Goal: Book appointment/travel/reservation

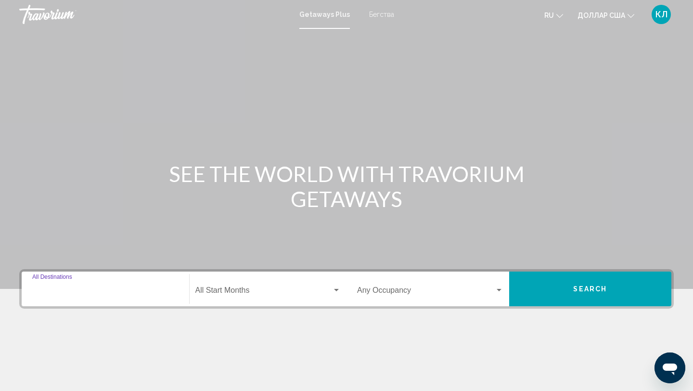
click at [73, 292] on input "Destination All Destinations" at bounding box center [105, 292] width 146 height 9
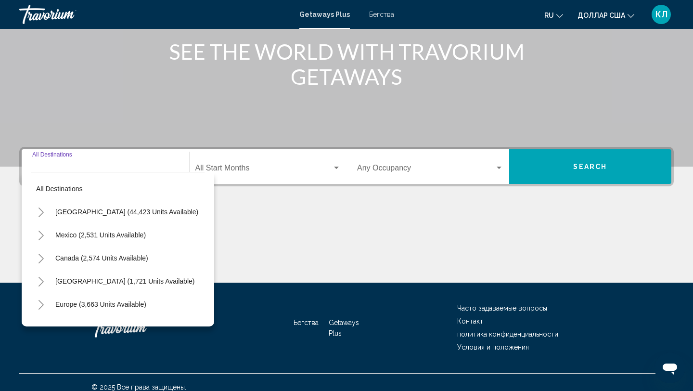
scroll to position [132, 0]
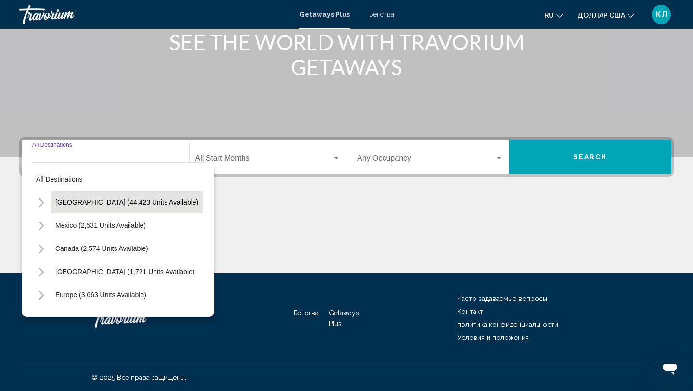
click at [115, 203] on span "[GEOGRAPHIC_DATA] (44,423 units available)" at bounding box center [126, 202] width 143 height 8
type input "**********"
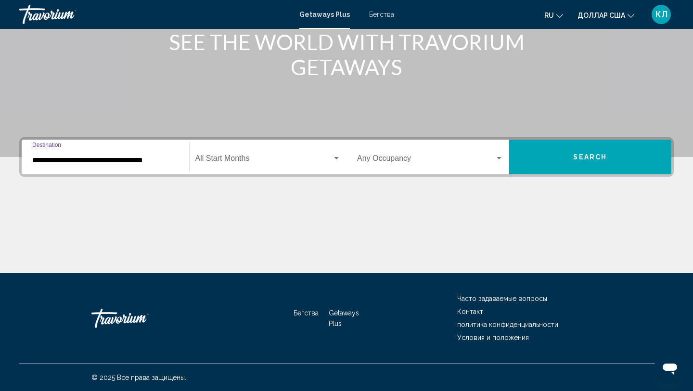
click at [232, 159] on span "Виджет поиска" at bounding box center [263, 160] width 137 height 9
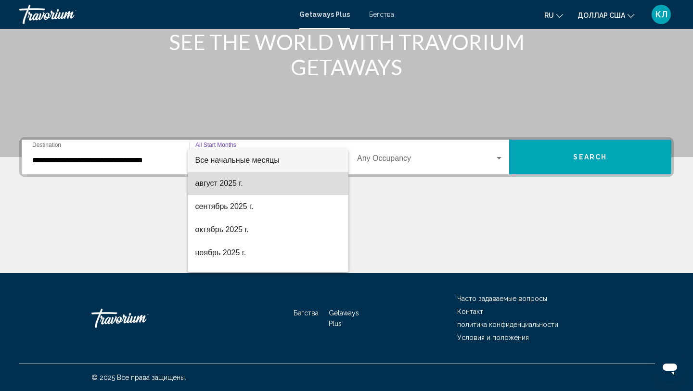
click at [233, 179] on font "август 2025 г." at bounding box center [219, 183] width 48 height 8
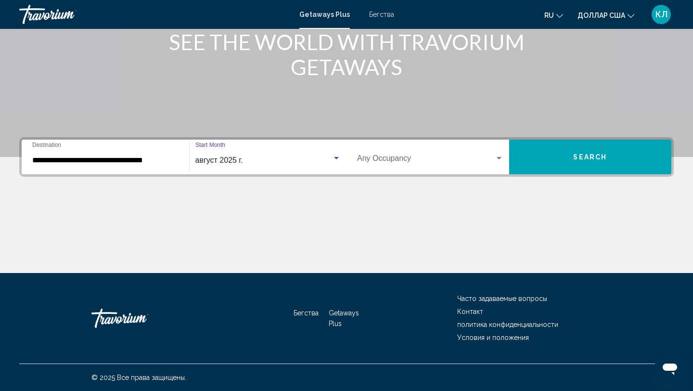
click at [382, 152] on div "Occupancy Any Occupancy" at bounding box center [430, 157] width 146 height 30
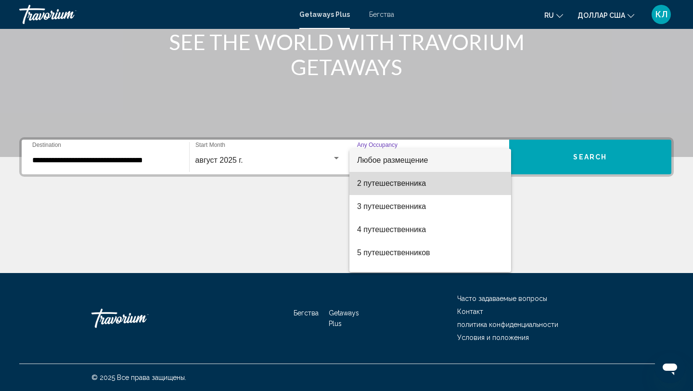
click at [393, 187] on font "2 путешественника" at bounding box center [391, 183] width 69 height 8
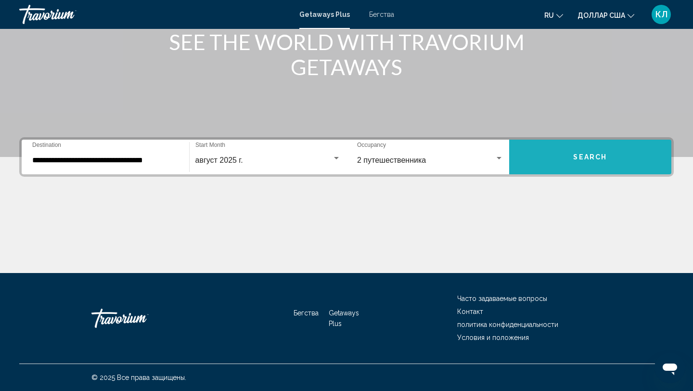
click at [532, 163] on button "Search" at bounding box center [590, 157] width 163 height 35
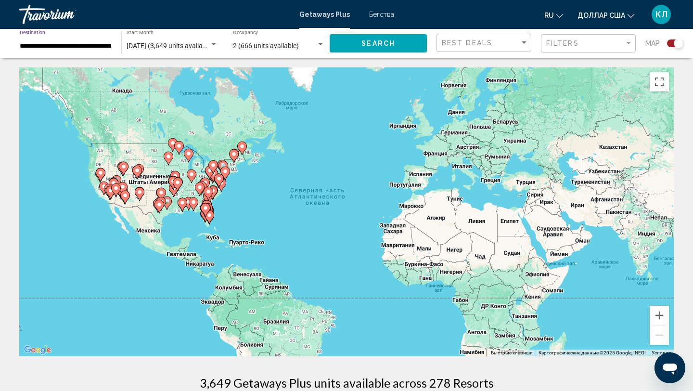
click at [83, 49] on input "**********" at bounding box center [66, 46] width 92 height 8
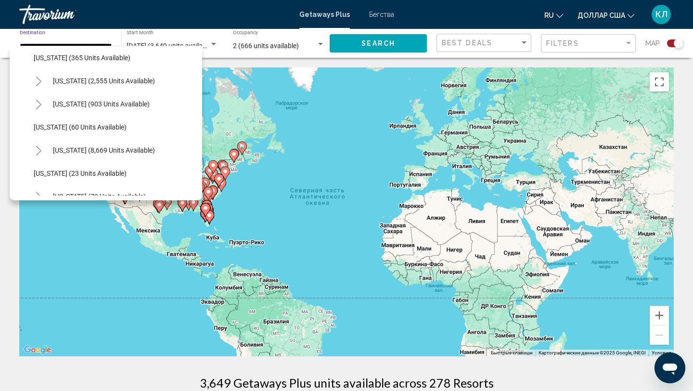
scroll to position [102, 0]
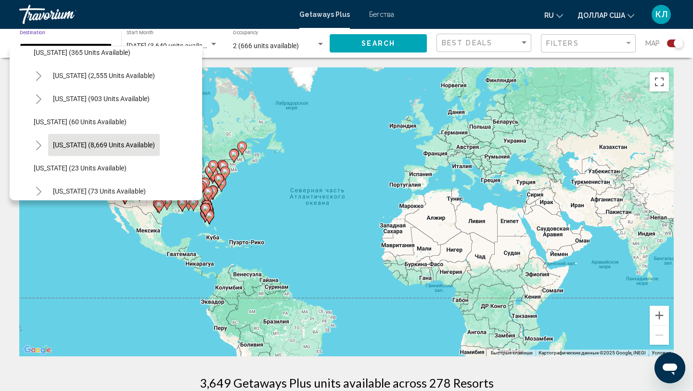
click at [81, 140] on button "[US_STATE] (8,669 units available)" at bounding box center [104, 145] width 112 height 22
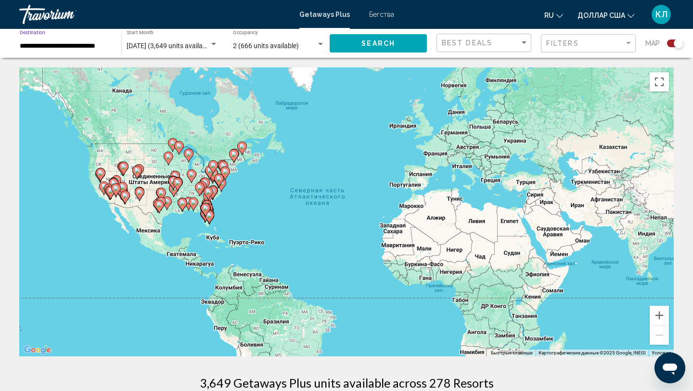
click at [347, 49] on button "Search" at bounding box center [378, 43] width 97 height 18
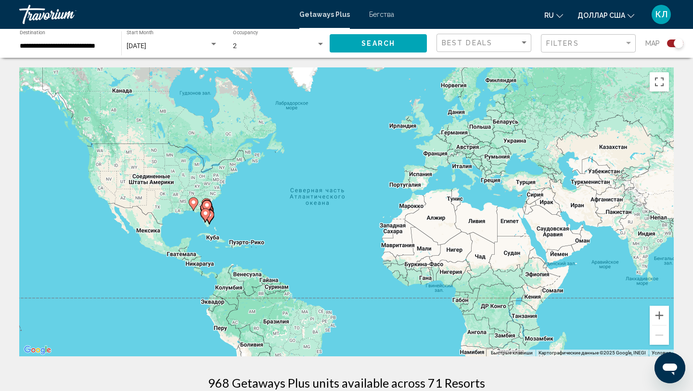
click at [209, 214] on icon "Основное содержание" at bounding box center [205, 215] width 9 height 13
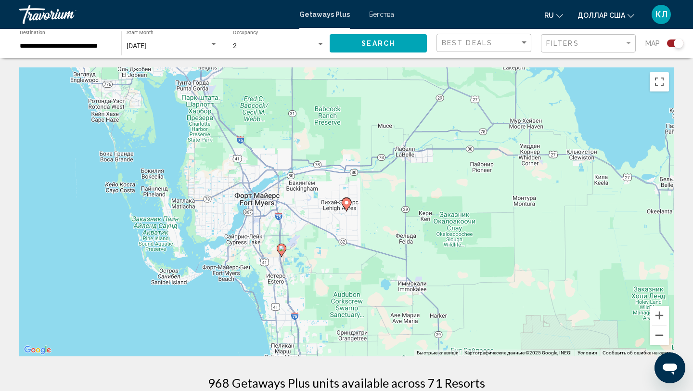
click at [655, 338] on button "Уменьшить" at bounding box center [658, 334] width 19 height 19
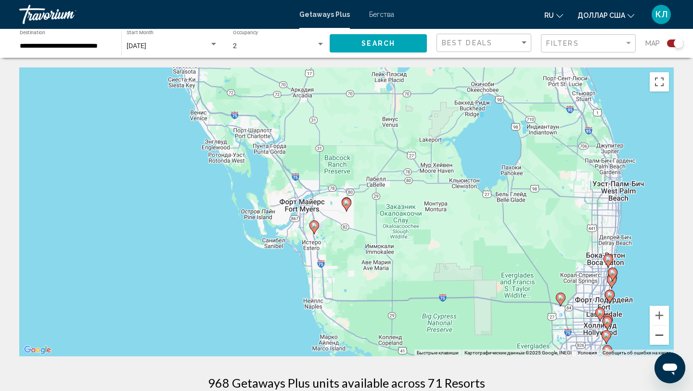
click at [655, 338] on button "Уменьшить" at bounding box center [658, 334] width 19 height 19
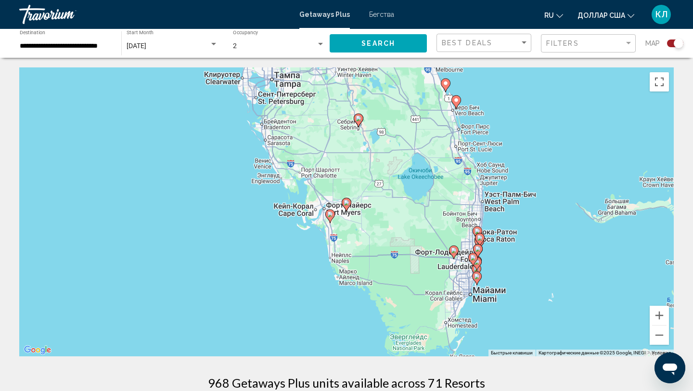
click at [478, 230] on image "Основное содержание" at bounding box center [477, 231] width 6 height 6
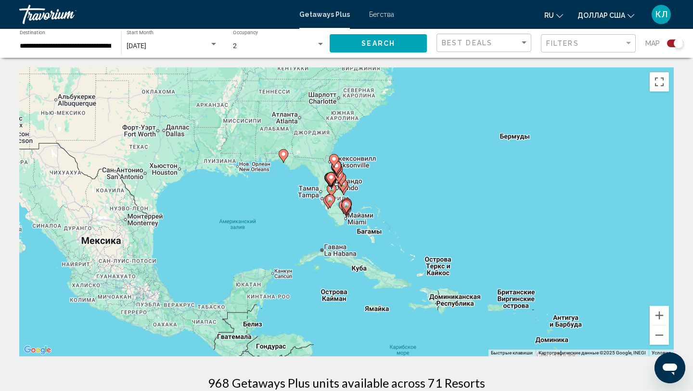
click at [348, 207] on icon "Основное содержание" at bounding box center [346, 206] width 9 height 13
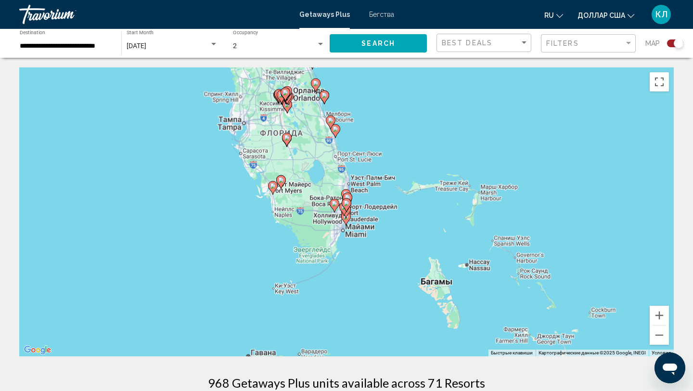
click at [348, 207] on icon "Основное содержание" at bounding box center [347, 204] width 10 height 13
type input "**********"
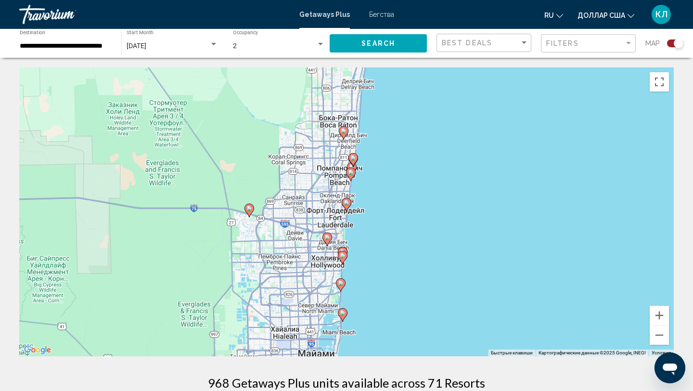
click at [352, 158] on image "Основное содержание" at bounding box center [353, 158] width 6 height 6
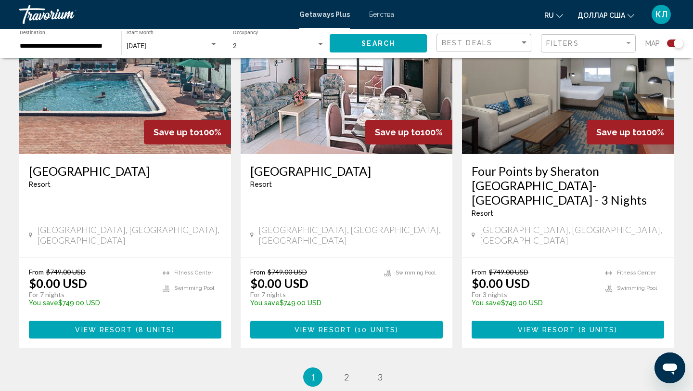
scroll to position [1444, 0]
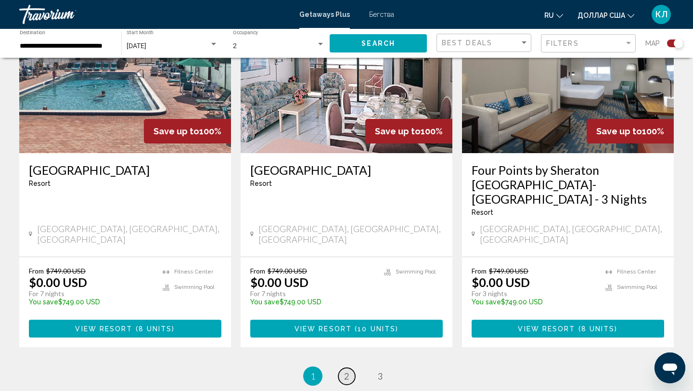
click at [344, 370] on span "2" at bounding box center [346, 375] width 5 height 11
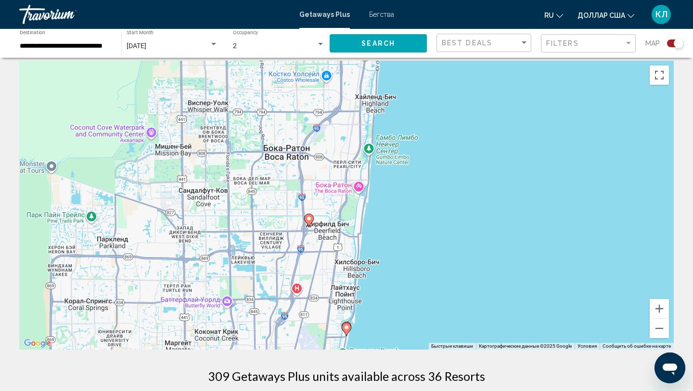
scroll to position [5, 0]
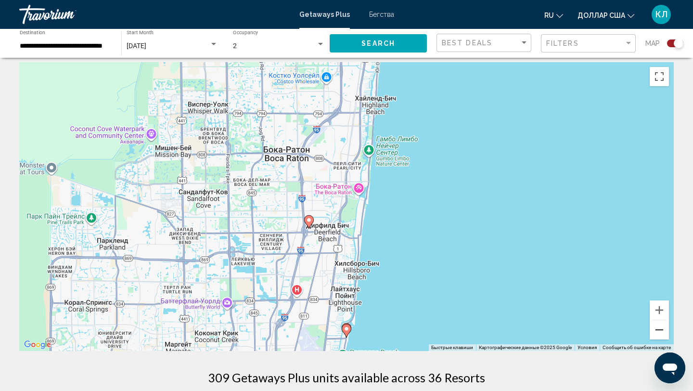
click at [654, 331] on button "Уменьшить" at bounding box center [658, 329] width 19 height 19
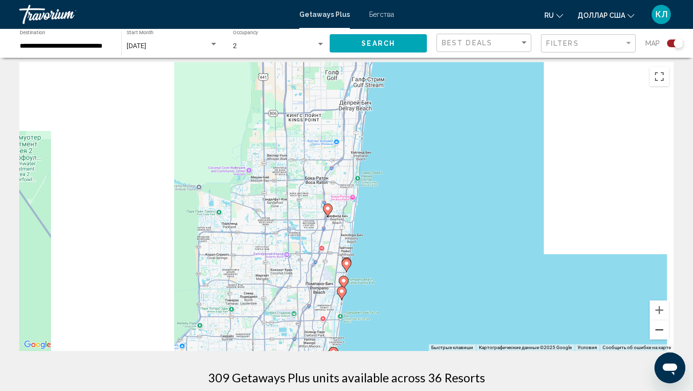
click at [654, 331] on button "Уменьшить" at bounding box center [658, 329] width 19 height 19
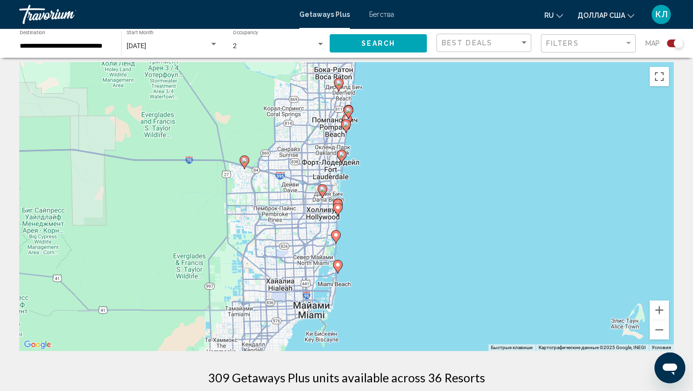
drag, startPoint x: 435, startPoint y: 266, endPoint x: 439, endPoint y: 115, distance: 150.6
click at [439, 115] on div "Чтобы активировать перетаскивание с помощью клавиатуры, нажмите Alt + Ввод. Пос…" at bounding box center [346, 206] width 654 height 289
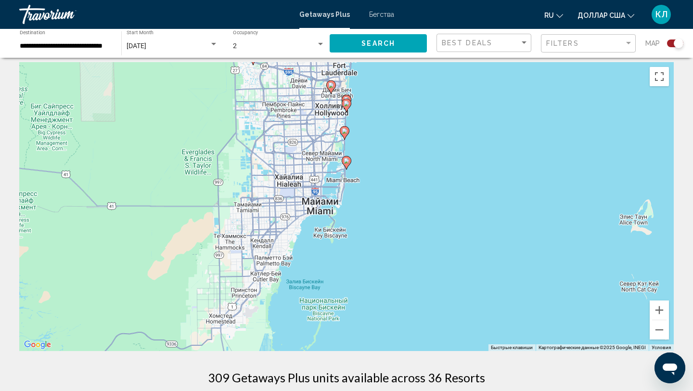
click at [347, 165] on icon "Основное содержание" at bounding box center [346, 162] width 9 height 13
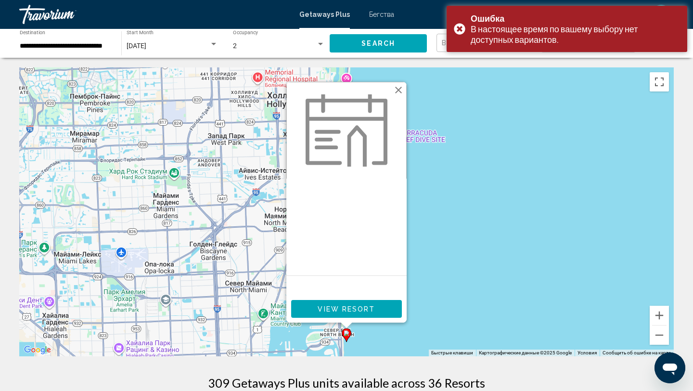
click at [456, 253] on div "Чтобы активировать перетаскивание с помощью клавиатуры, нажмите Alt + Ввод. Пос…" at bounding box center [346, 211] width 654 height 289
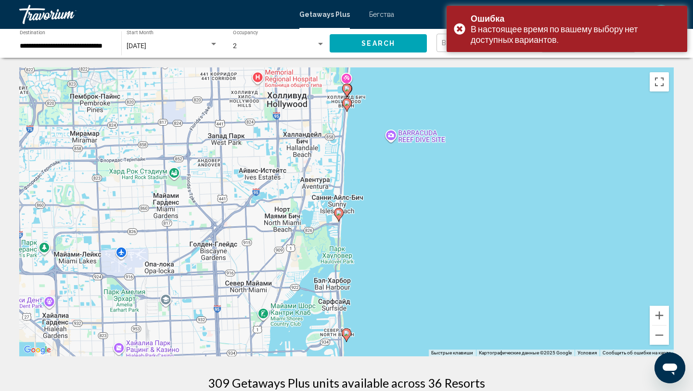
click at [339, 214] on image "Основное содержание" at bounding box center [339, 213] width 6 height 6
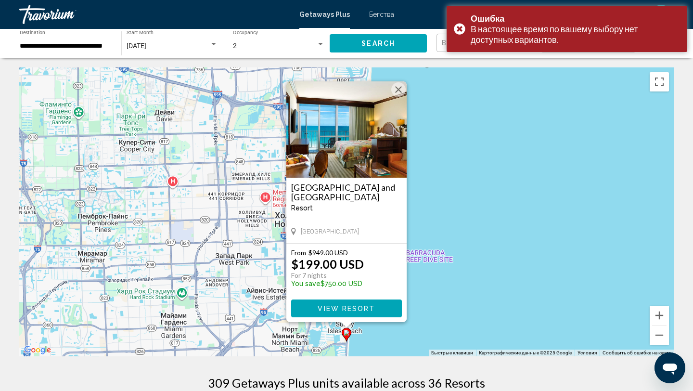
click at [398, 82] on button "Закрыть" at bounding box center [398, 89] width 14 height 14
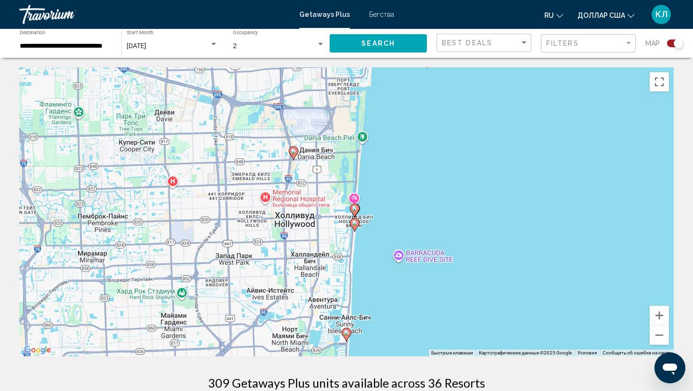
click at [354, 221] on image "Основное содержание" at bounding box center [355, 223] width 6 height 6
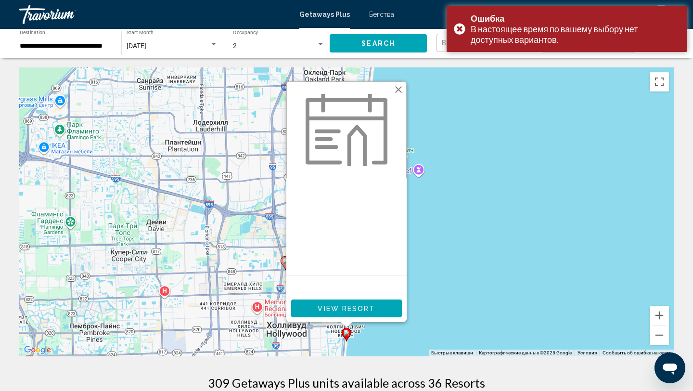
click at [428, 242] on div "Чтобы активировать перетаскивание с помощью клавиатуры, нажмите Alt + Ввод. Пос…" at bounding box center [346, 211] width 654 height 289
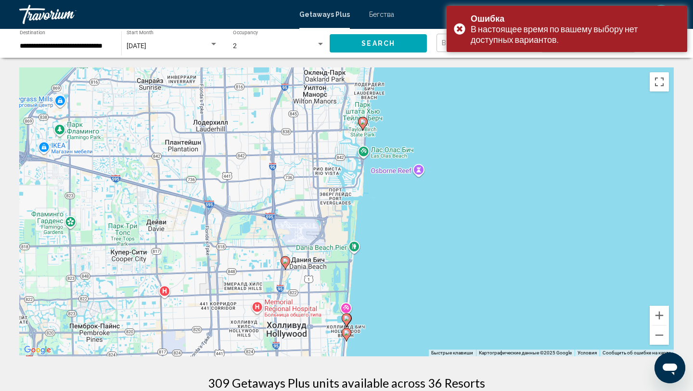
click at [347, 316] on image "Основное содержание" at bounding box center [346, 318] width 6 height 6
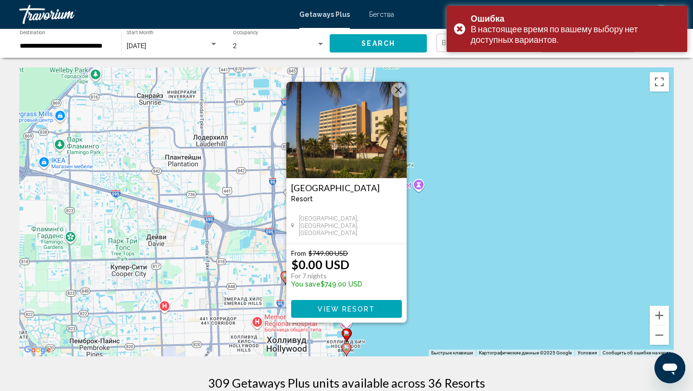
click at [397, 89] on button "Закрыть" at bounding box center [398, 90] width 14 height 14
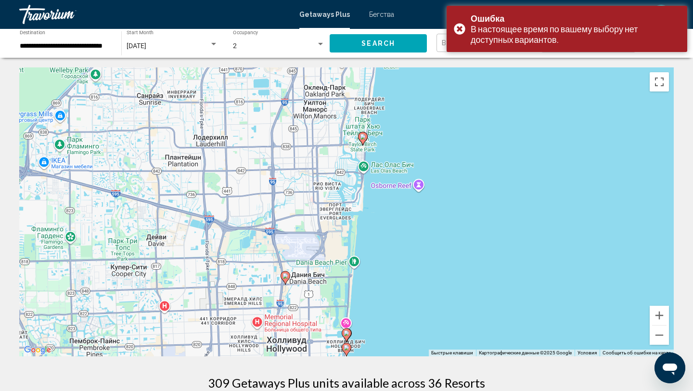
click at [285, 279] on icon "Основное содержание" at bounding box center [285, 277] width 9 height 13
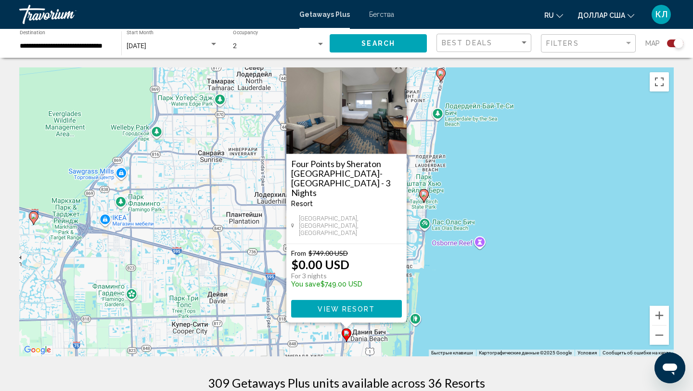
click at [456, 283] on div "Чтобы активировать перетаскивание с помощью клавиатуры, нажмите Alt + Ввод. Пос…" at bounding box center [346, 211] width 654 height 289
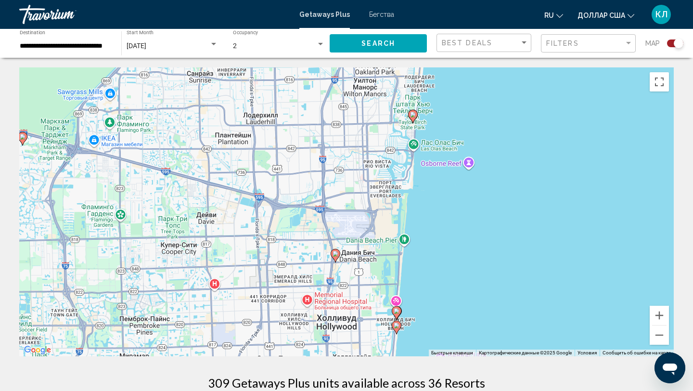
drag, startPoint x: 449, startPoint y: 290, endPoint x: 438, endPoint y: 207, distance: 83.5
click at [438, 207] on div "Чтобы активировать перетаскивание с помощью клавиатуры, нажмите Alt + Ввод. Пос…" at bounding box center [346, 211] width 654 height 289
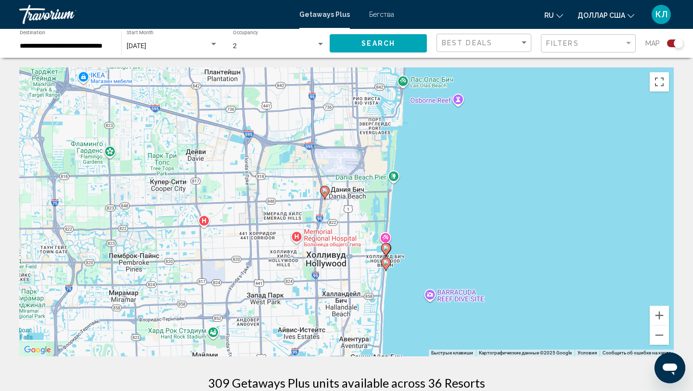
drag, startPoint x: 442, startPoint y: 241, endPoint x: 409, endPoint y: 119, distance: 126.0
click at [409, 119] on div "Чтобы активировать перетаскивание с помощью клавиатуры, нажмите Alt + Ввод. Пос…" at bounding box center [346, 211] width 654 height 289
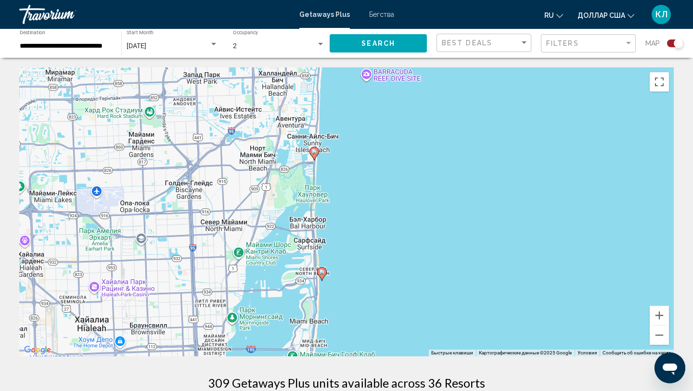
drag, startPoint x: 408, startPoint y: 222, endPoint x: 399, endPoint y: 106, distance: 116.8
click at [399, 106] on div "Чтобы активировать перетаскивание с помощью клавиатуры, нажмите Alt + Ввод. Пос…" at bounding box center [346, 211] width 654 height 289
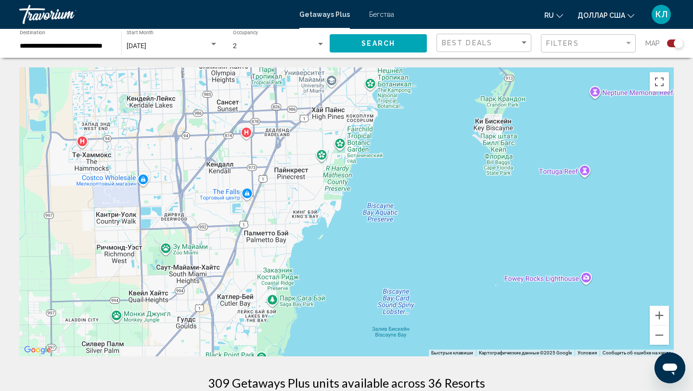
drag, startPoint x: 184, startPoint y: 297, endPoint x: 438, endPoint y: 142, distance: 297.7
click at [438, 142] on div "Чтобы активировать перетаскивание с помощью клавиатуры, нажмите Alt + Ввод. Пос…" at bounding box center [346, 211] width 654 height 289
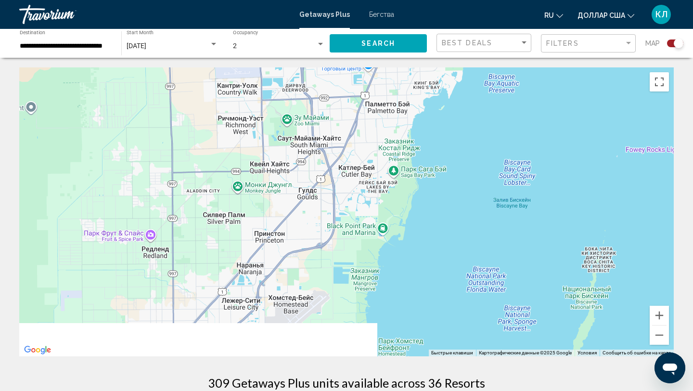
drag, startPoint x: 350, startPoint y: 259, endPoint x: 481, endPoint y: 117, distance: 192.7
click at [481, 117] on div "Основное содержание" at bounding box center [346, 211] width 654 height 289
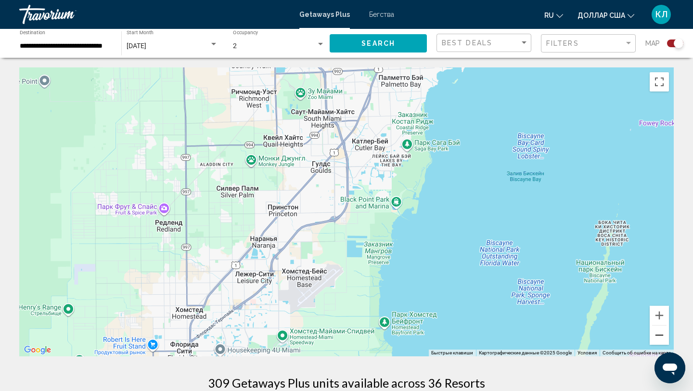
click at [660, 333] on button "Уменьшить" at bounding box center [658, 334] width 19 height 19
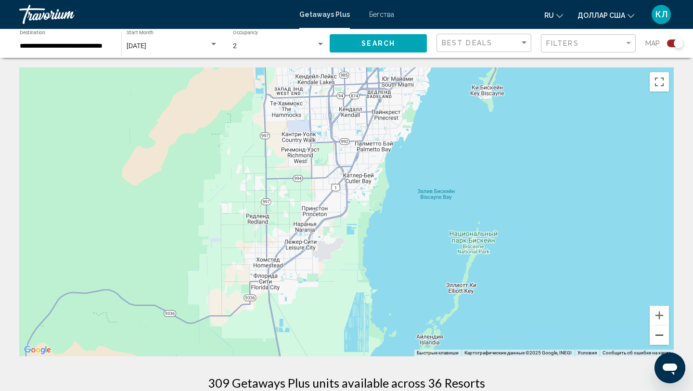
click at [660, 334] on button "Уменьшить" at bounding box center [658, 334] width 19 height 19
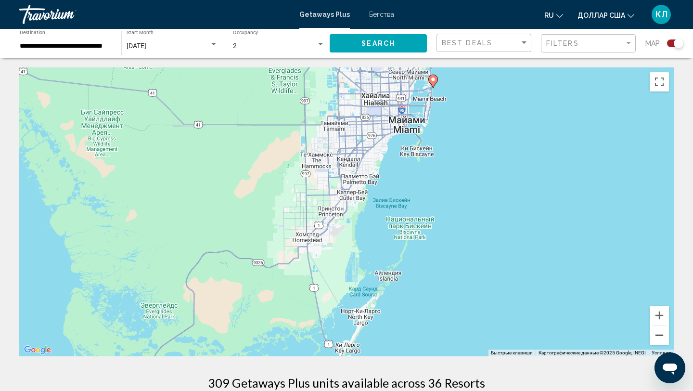
click at [660, 334] on button "Уменьшить" at bounding box center [658, 334] width 19 height 19
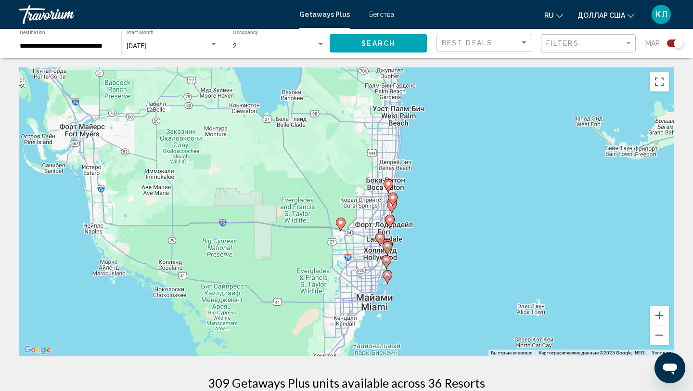
drag, startPoint x: 453, startPoint y: 180, endPoint x: 449, endPoint y: 313, distance: 132.3
click at [450, 314] on div "Чтобы активировать перетаскивание с помощью клавиатуры, нажмите Alt + Ввод. Пос…" at bounding box center [346, 211] width 654 height 289
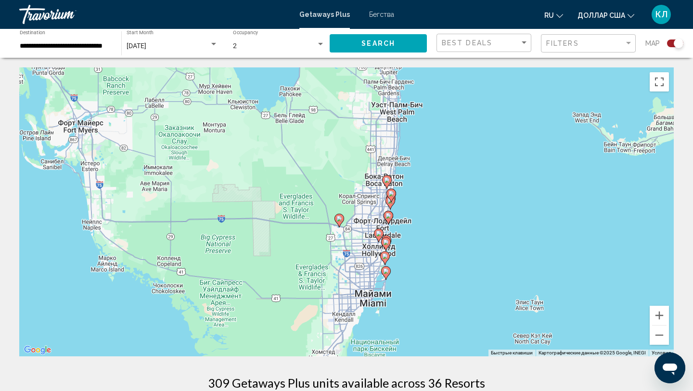
click at [380, 234] on image "Основное содержание" at bounding box center [379, 233] width 6 height 6
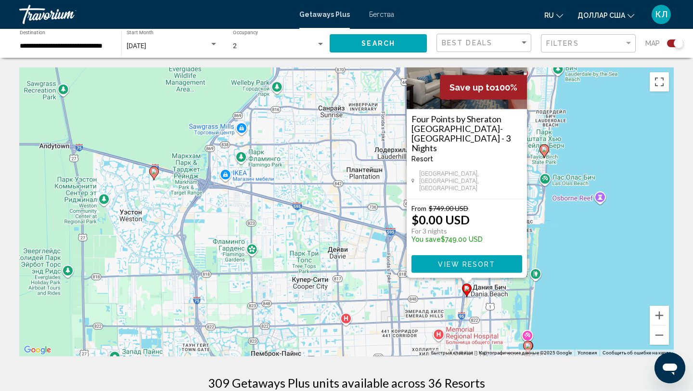
drag, startPoint x: 504, startPoint y: 281, endPoint x: 376, endPoint y: 234, distance: 136.4
click at [376, 234] on div "Чтобы активировать перетаскивание с помощью клавиатуры, нажмите Alt + Ввод. Пос…" at bounding box center [346, 211] width 654 height 289
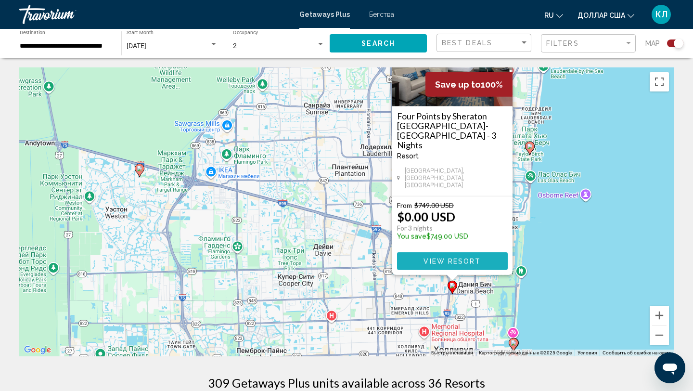
click at [433, 265] on span "View Resort" at bounding box center [451, 261] width 57 height 8
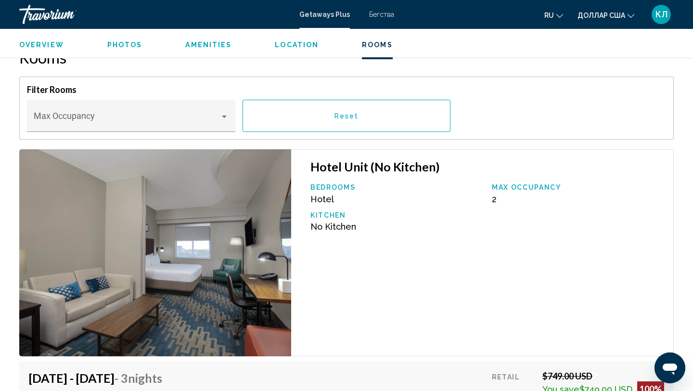
scroll to position [1166, 0]
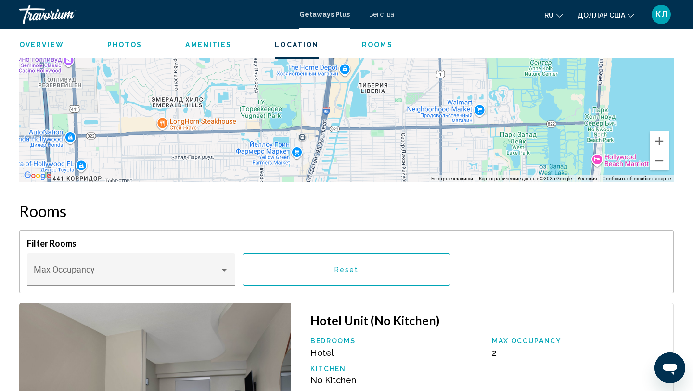
click at [383, 20] on div "Getaways Plus Бегства ru English Español Français Italiano Português русский до…" at bounding box center [346, 14] width 693 height 20
click at [382, 10] on div "Getaways Plus Бегства ru English Español Français Italiano Português русский до…" at bounding box center [346, 14] width 693 height 20
click at [381, 15] on font "Бегства" at bounding box center [381, 15] width 25 height 8
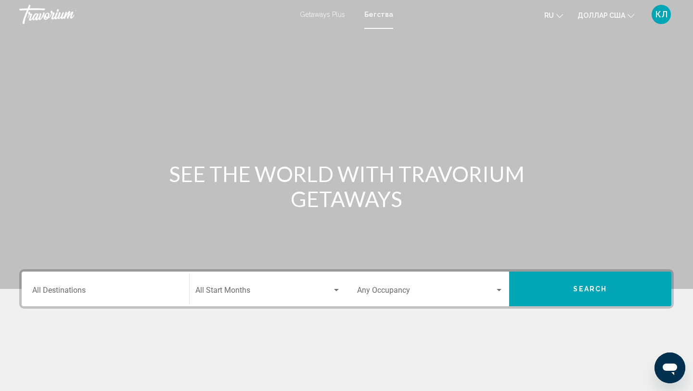
click at [55, 314] on div "Destination All Destinations Start Month All Start Months Occupancy Any Occupan…" at bounding box center [346, 337] width 693 height 136
click at [55, 297] on div "Destination All Destinations" at bounding box center [105, 289] width 146 height 30
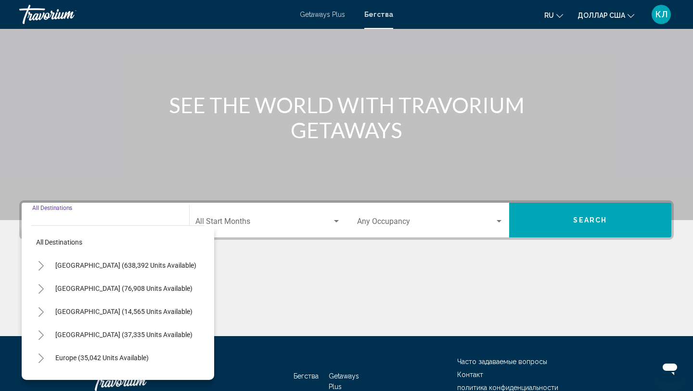
scroll to position [132, 0]
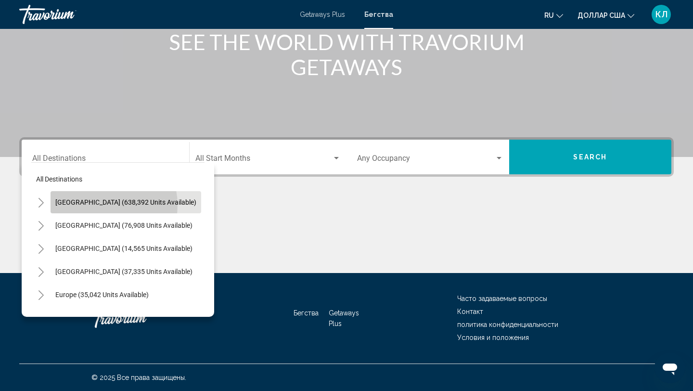
click at [100, 205] on span "[GEOGRAPHIC_DATA] (638,392 units available)" at bounding box center [125, 202] width 141 height 8
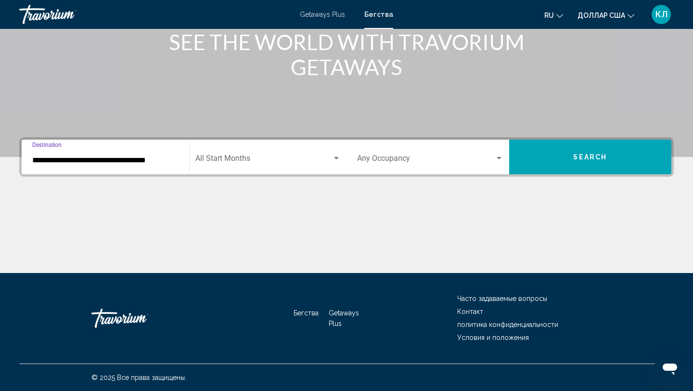
click at [149, 161] on input "**********" at bounding box center [105, 160] width 146 height 9
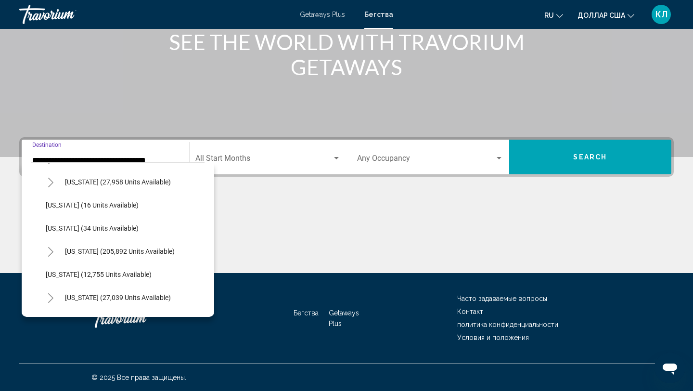
scroll to position [138, 0]
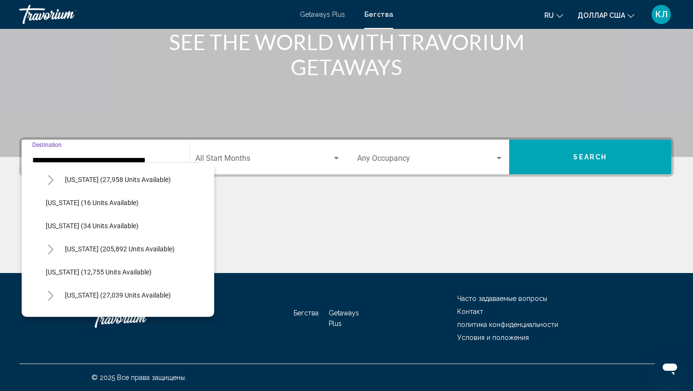
click at [99, 244] on button "[US_STATE] (205,892 units available)" at bounding box center [119, 249] width 119 height 22
type input "**********"
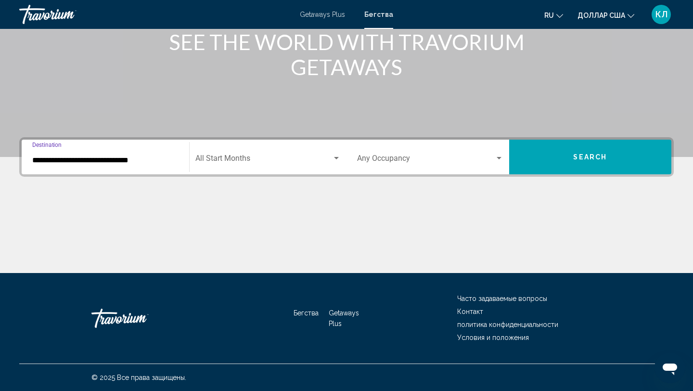
click at [219, 160] on span "Search widget" at bounding box center [263, 160] width 137 height 9
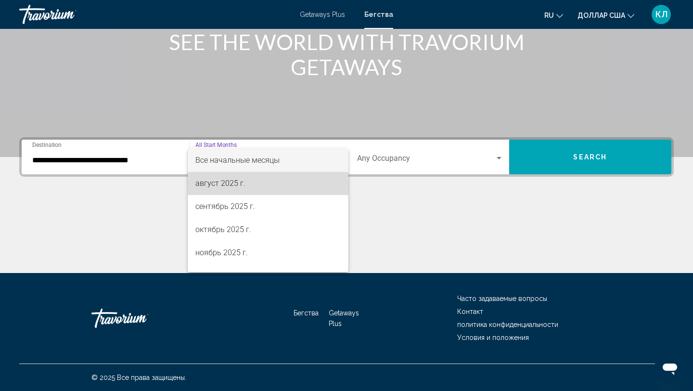
click at [222, 181] on font "август 2025 г." at bounding box center [220, 182] width 50 height 9
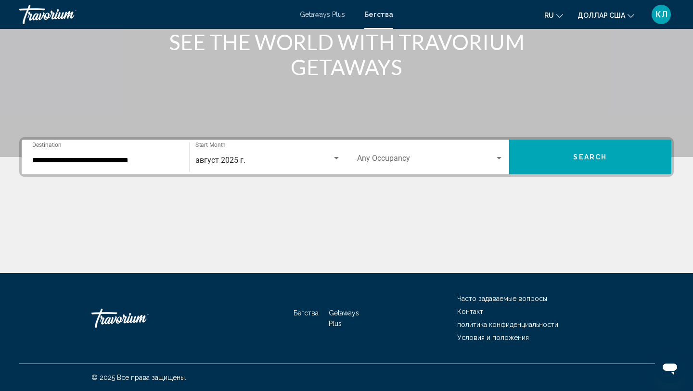
click at [386, 151] on div "Occupancy Any Occupancy" at bounding box center [430, 157] width 146 height 30
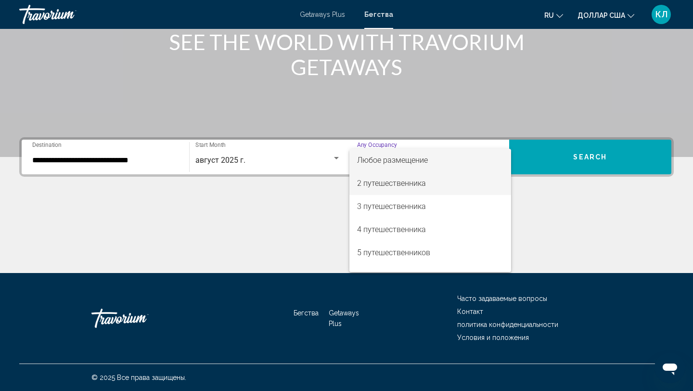
click at [385, 185] on font "2 путешественника" at bounding box center [391, 182] width 69 height 9
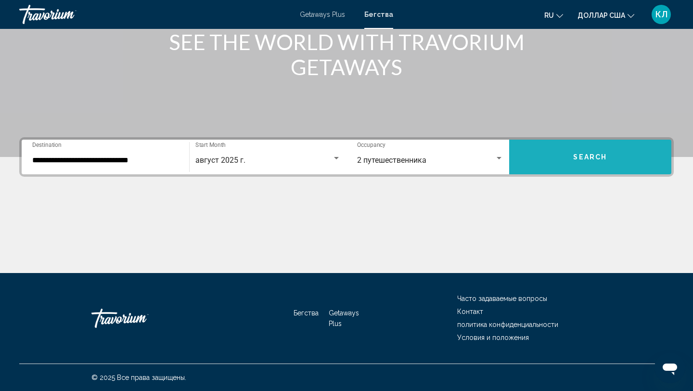
click at [533, 162] on button "Search" at bounding box center [590, 157] width 163 height 35
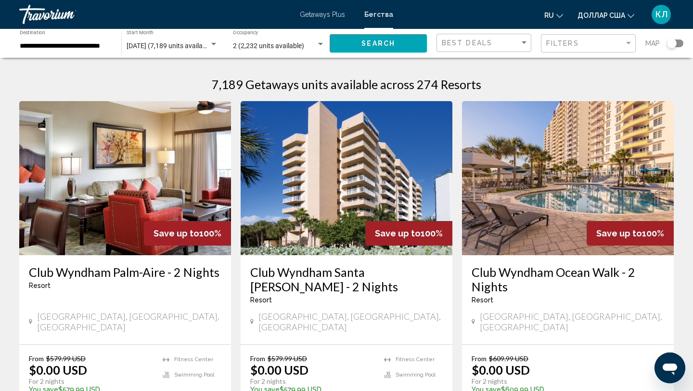
click at [676, 42] on div "Search widget" at bounding box center [672, 43] width 10 height 10
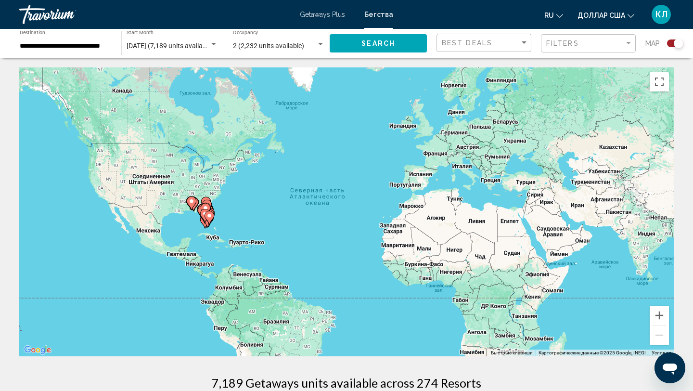
click at [203, 222] on gmp-advanced-marker "Основное содержание" at bounding box center [205, 215] width 10 height 14
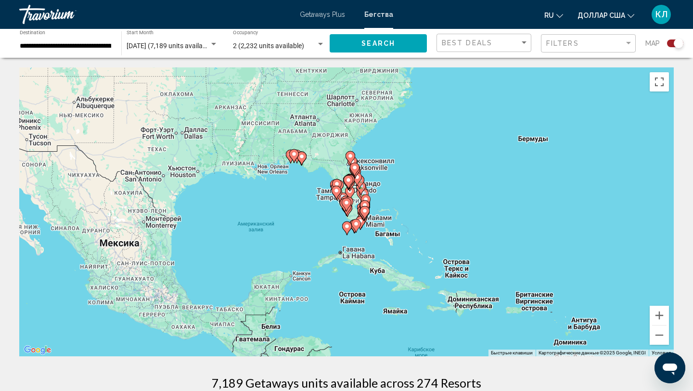
click at [362, 210] on image "Основное содержание" at bounding box center [365, 211] width 6 height 6
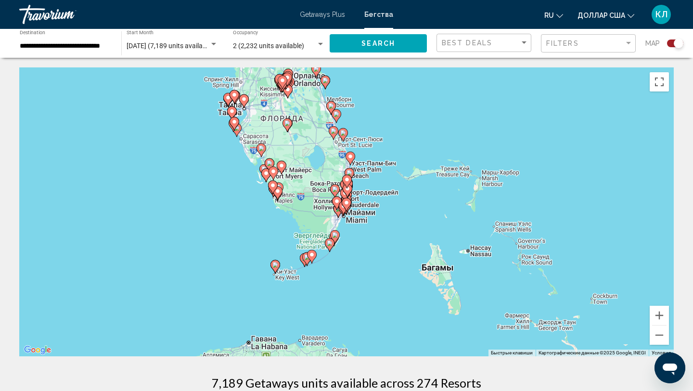
click at [342, 204] on icon "Основное содержание" at bounding box center [346, 204] width 9 height 13
type input "**********"
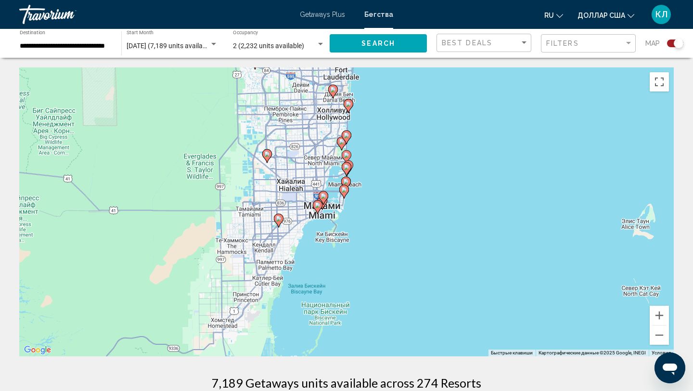
drag, startPoint x: 314, startPoint y: 283, endPoint x: 358, endPoint y: 133, distance: 156.4
click at [358, 133] on div "Чтобы активировать перетаскивание с помощью клавиатуры, нажмите Alt + Ввод. Пос…" at bounding box center [346, 211] width 654 height 289
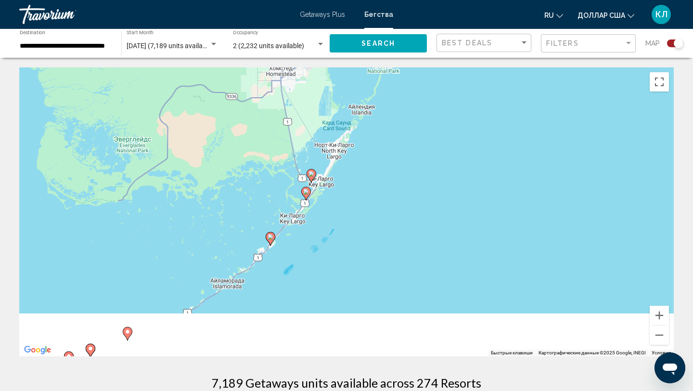
drag, startPoint x: 354, startPoint y: 328, endPoint x: 355, endPoint y: 200, distance: 128.4
click at [355, 200] on div "Чтобы активировать перетаскивание с помощью клавиатуры, нажмите Alt + Ввод. Пос…" at bounding box center [346, 211] width 654 height 289
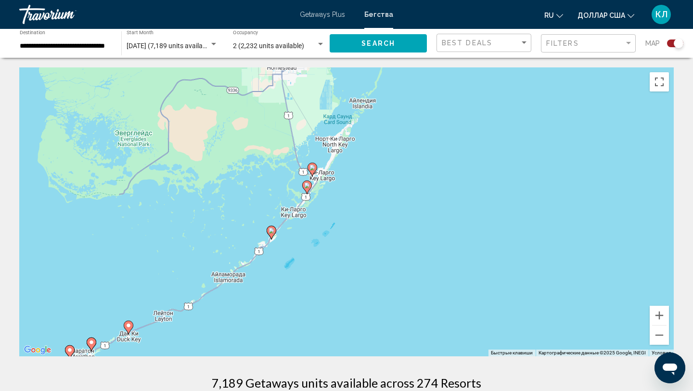
click at [273, 233] on icon "Основное содержание" at bounding box center [271, 232] width 9 height 13
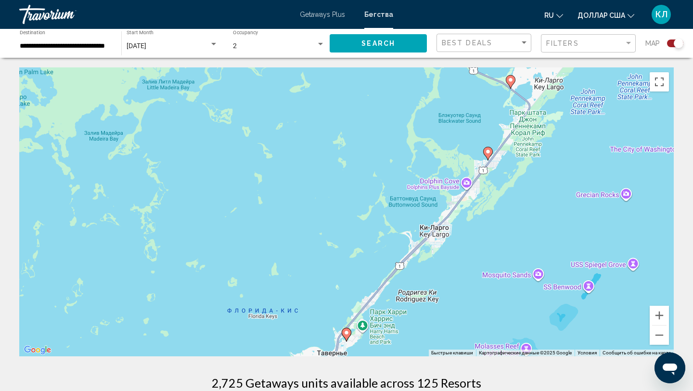
click at [489, 153] on image "Основное содержание" at bounding box center [488, 152] width 6 height 6
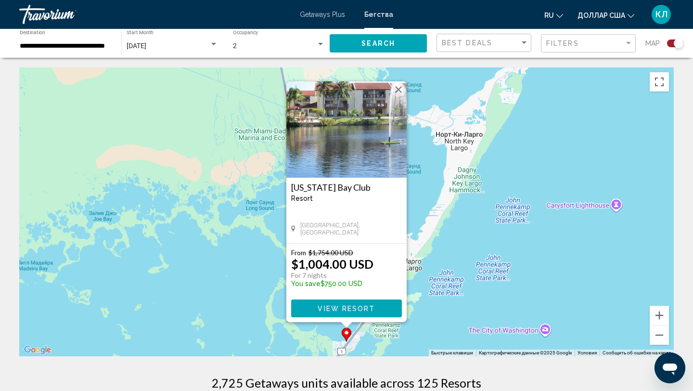
click at [467, 231] on div "Чтобы активировать перетаскивание с помощью клавиатуры, нажмите Alt + Ввод. Пос…" at bounding box center [346, 211] width 654 height 289
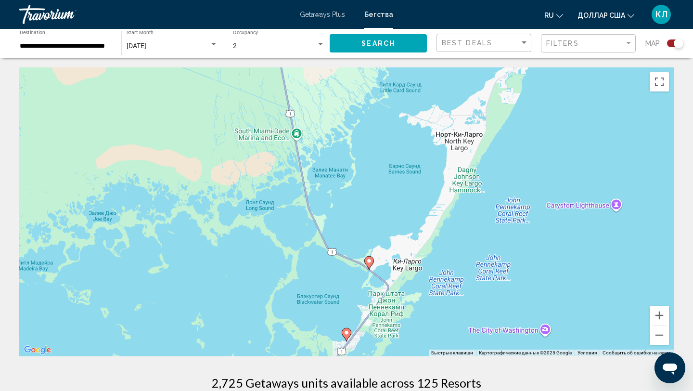
click at [370, 264] on icon "Основное содержание" at bounding box center [369, 262] width 9 height 13
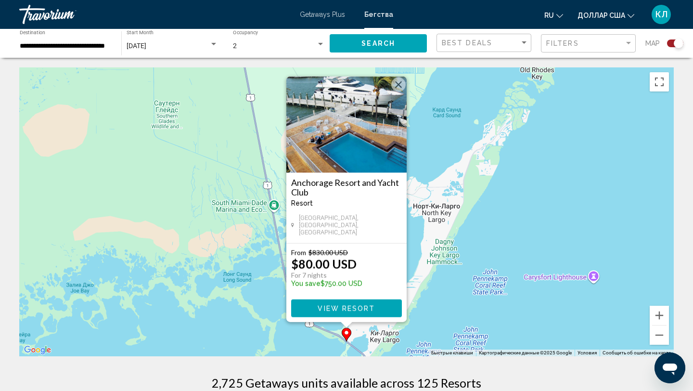
click at [543, 232] on div "Чтобы активировать перетаскивание с помощью клавиатуры, нажмите Alt + Ввод. Пос…" at bounding box center [346, 211] width 654 height 289
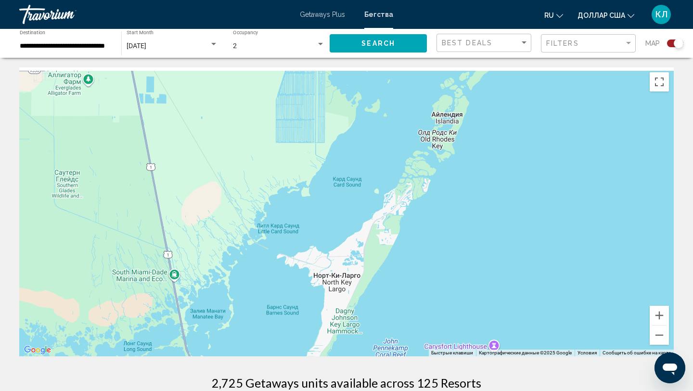
drag, startPoint x: 543, startPoint y: 232, endPoint x: 434, endPoint y: 308, distance: 132.7
click at [434, 308] on div "Чтобы активировать перетаскивание с помощью клавиатуры, нажмите Alt + Ввод. Пос…" at bounding box center [346, 211] width 654 height 289
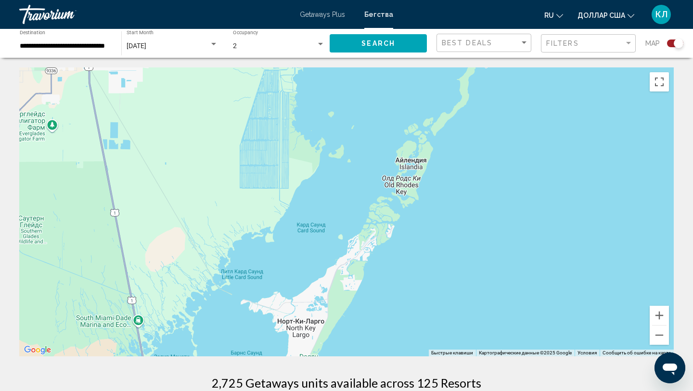
drag, startPoint x: 493, startPoint y: 163, endPoint x: 460, endPoint y: 285, distance: 126.5
click at [461, 285] on div "Чтобы активировать перетаскивание с помощью клавиатуры, нажмите Alt + Ввод. Пос…" at bounding box center [346, 211] width 654 height 289
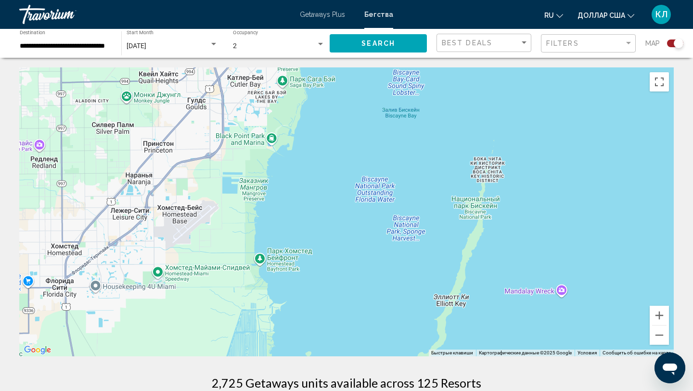
drag, startPoint x: 394, startPoint y: 176, endPoint x: 394, endPoint y: 290, distance: 114.0
click at [394, 289] on div "Основное содержание" at bounding box center [346, 211] width 654 height 289
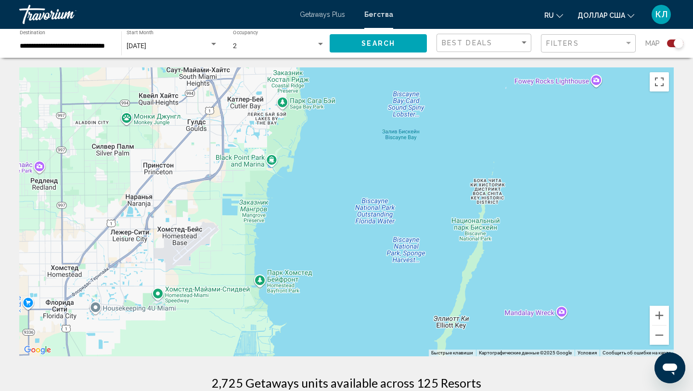
drag, startPoint x: 397, startPoint y: 264, endPoint x: 396, endPoint y: 364, distance: 100.6
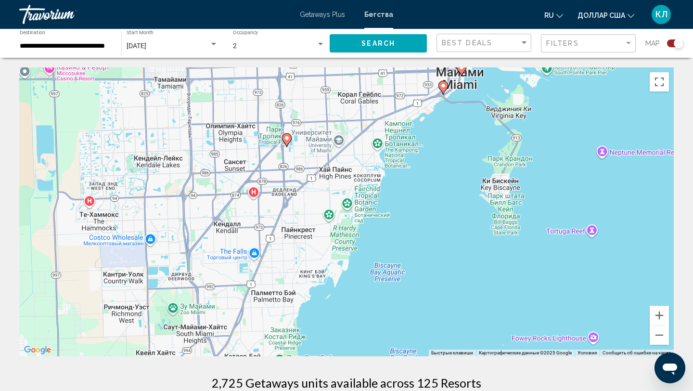
drag, startPoint x: 438, startPoint y: 219, endPoint x: 441, endPoint y: 350, distance: 130.9
click at [441, 350] on div "Чтобы активировать перетаскивание с помощью клавиатуры, нажмите Alt + Ввод. Пос…" at bounding box center [346, 211] width 654 height 289
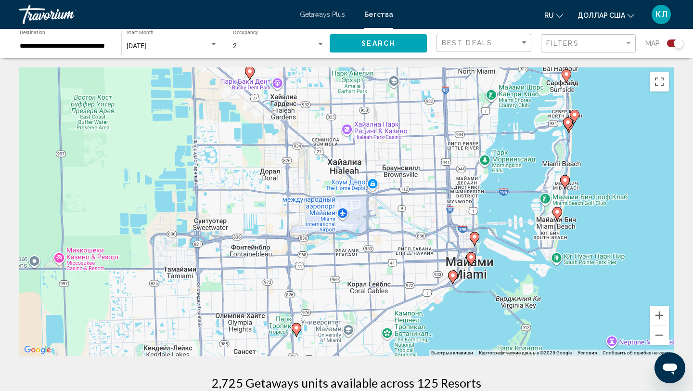
click at [454, 276] on image "Основное содержание" at bounding box center [453, 275] width 6 height 6
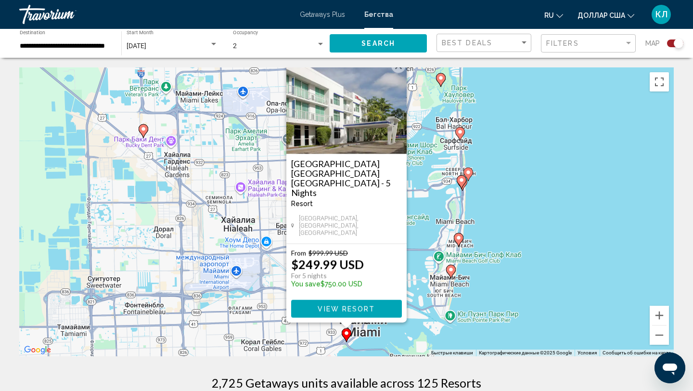
click at [506, 298] on div "Чтобы активировать перетаскивание с помощью клавиатуры, нажмите Alt + Ввод. Пос…" at bounding box center [346, 211] width 654 height 289
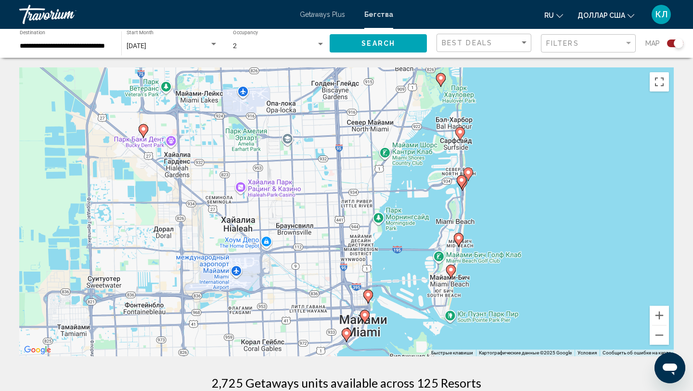
click at [366, 317] on image "Основное содержание" at bounding box center [365, 315] width 6 height 6
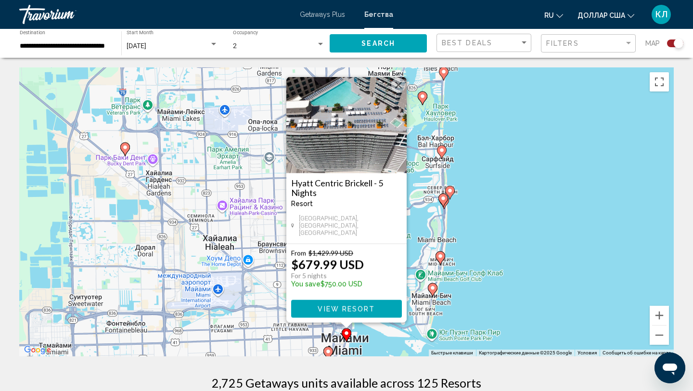
click at [487, 284] on div "Чтобы активировать перетаскивание с помощью клавиатуры, нажмите Alt + Ввод. Пос…" at bounding box center [346, 211] width 654 height 289
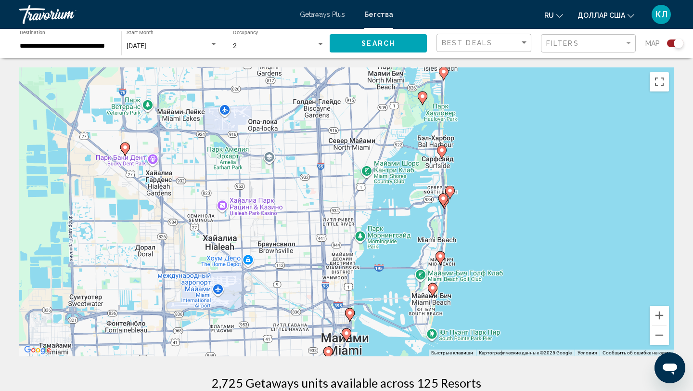
click at [350, 315] on image "Основное содержание" at bounding box center [350, 313] width 6 height 6
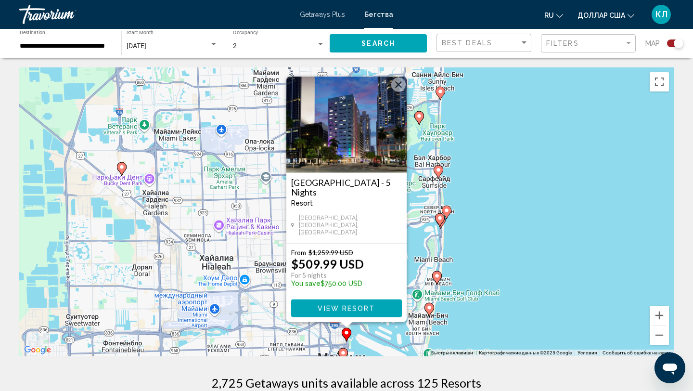
click at [496, 284] on div "Чтобы активировать перетаскивание с помощью клавиатуры, нажмите Alt + Ввод. Пос…" at bounding box center [346, 211] width 654 height 289
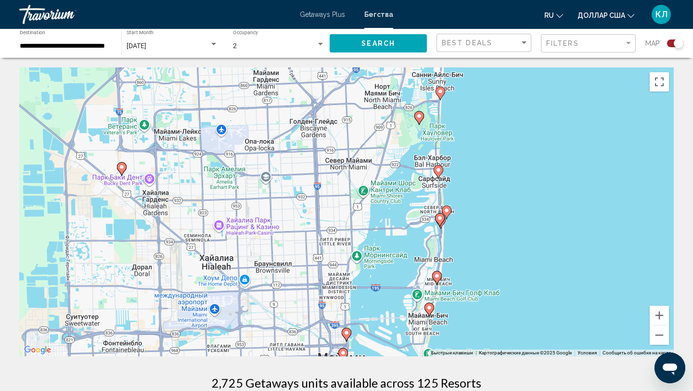
click at [429, 310] on image "Основное содержание" at bounding box center [429, 308] width 6 height 6
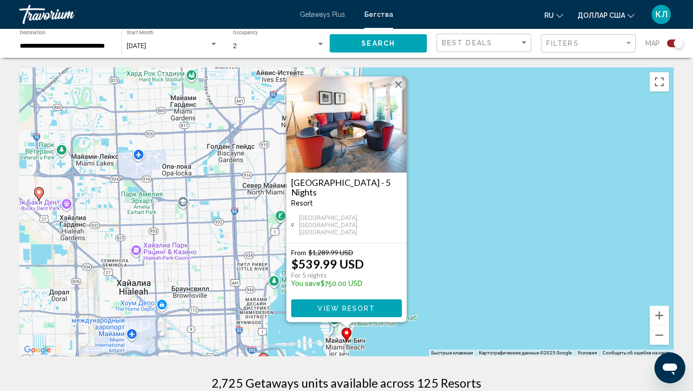
click at [450, 294] on div "Чтобы активировать перетаскивание с помощью клавиатуры, нажмите Alt + Ввод. Пос…" at bounding box center [346, 211] width 654 height 289
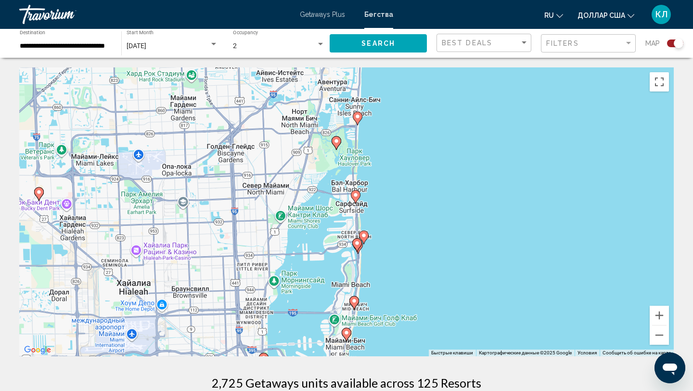
click at [355, 303] on image "Основное содержание" at bounding box center [354, 301] width 6 height 6
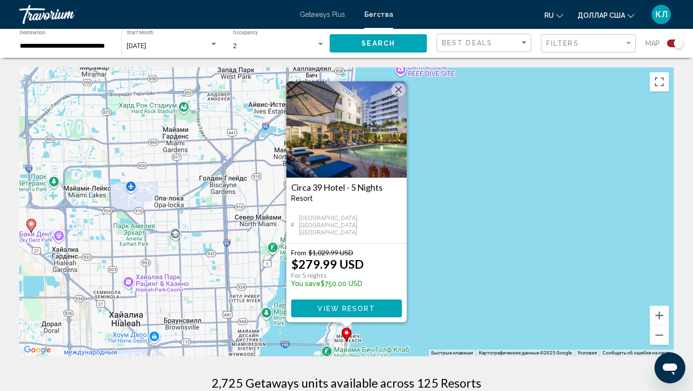
click at [499, 261] on div "Чтобы активировать перетаскивание с помощью клавиатуры, нажмите Alt + Ввод. Пос…" at bounding box center [346, 211] width 654 height 289
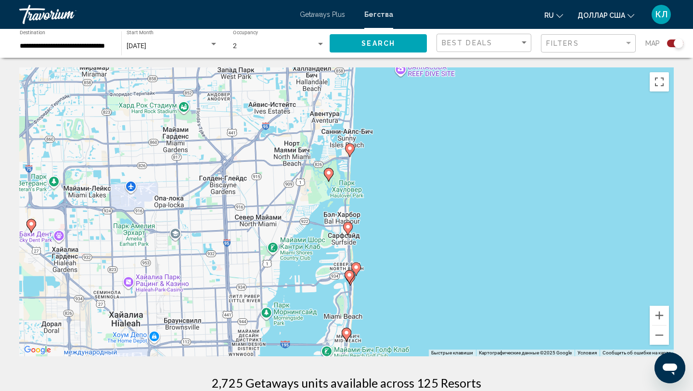
click at [350, 274] on image "Основное содержание" at bounding box center [349, 275] width 6 height 6
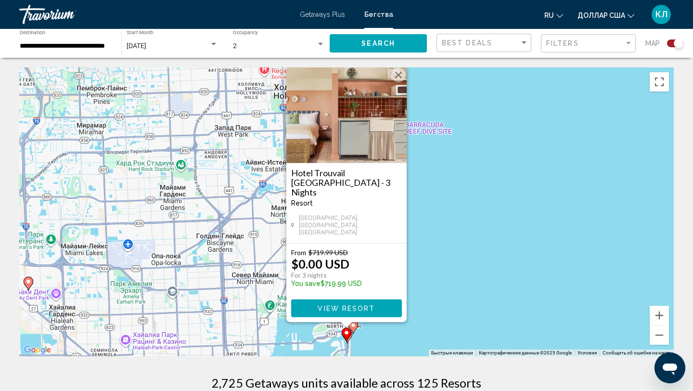
click at [325, 309] on span "View Resort" at bounding box center [346, 309] width 57 height 8
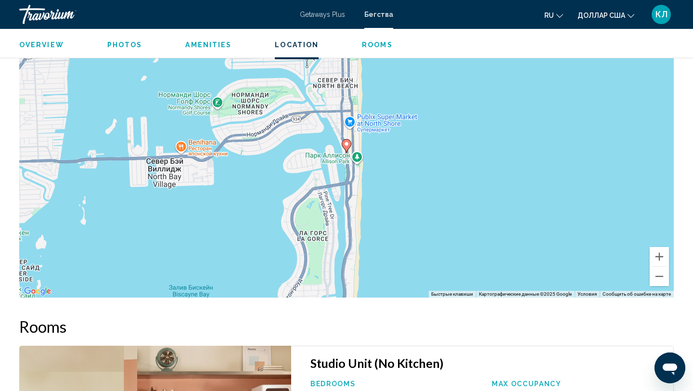
scroll to position [1099, 0]
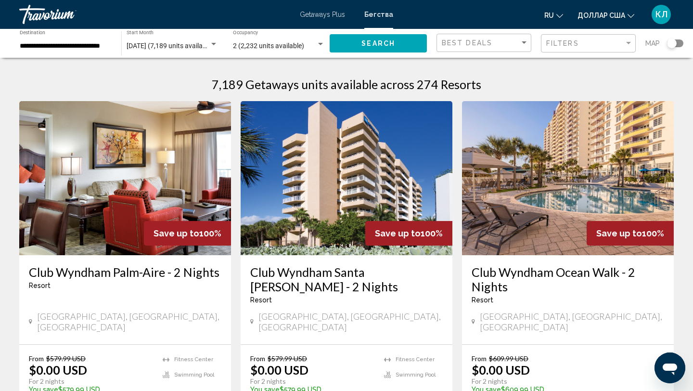
click at [677, 46] on div "Search widget" at bounding box center [675, 43] width 16 height 8
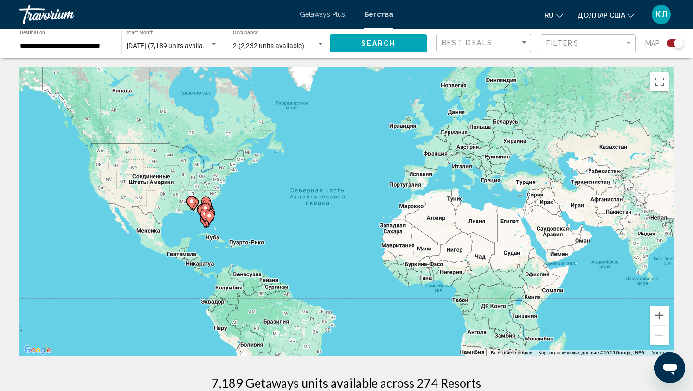
click at [210, 224] on gmp-advanced-marker "Основное содержание" at bounding box center [209, 217] width 10 height 14
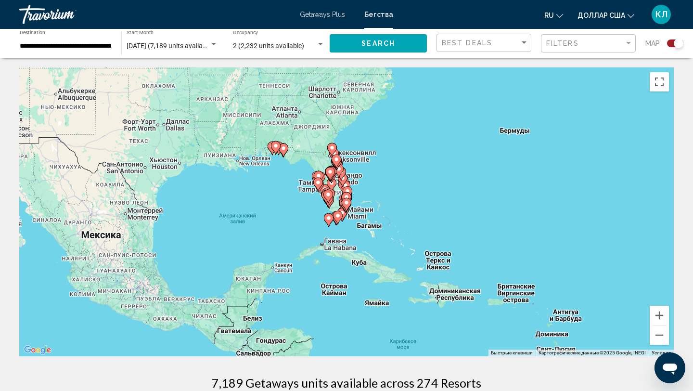
click at [344, 205] on icon "Основное содержание" at bounding box center [346, 204] width 9 height 13
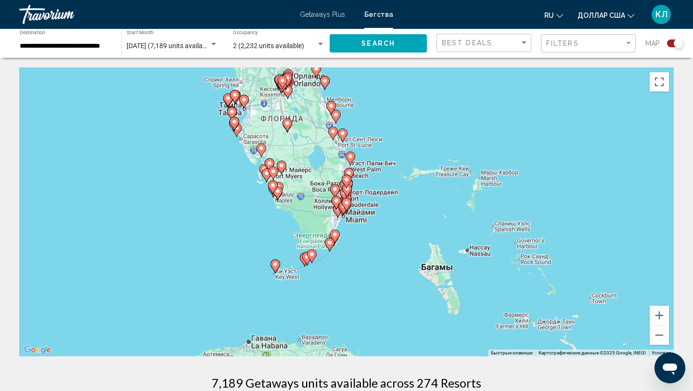
click at [344, 205] on icon "Основное содержание" at bounding box center [346, 204] width 9 height 13
type input "**********"
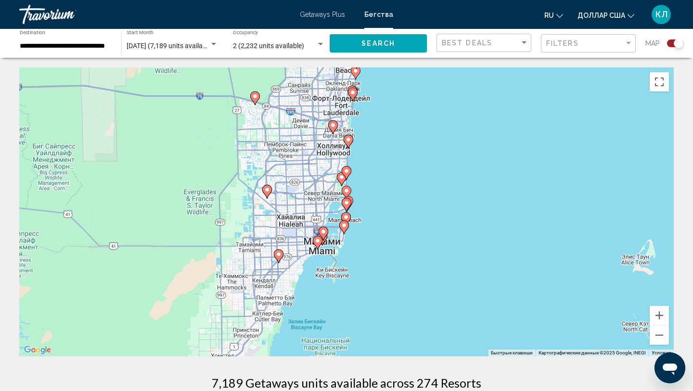
click at [346, 208] on icon "Основное содержание" at bounding box center [346, 204] width 9 height 13
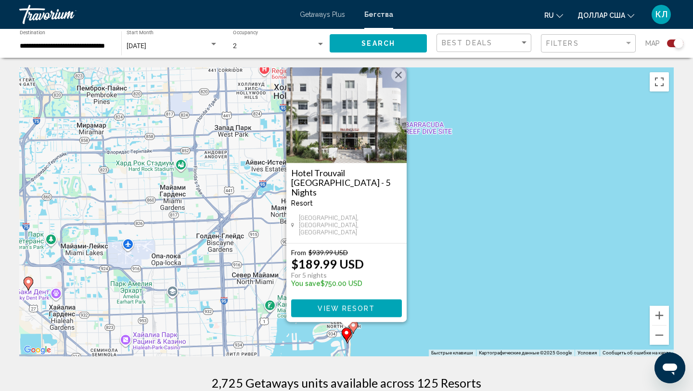
scroll to position [49, 0]
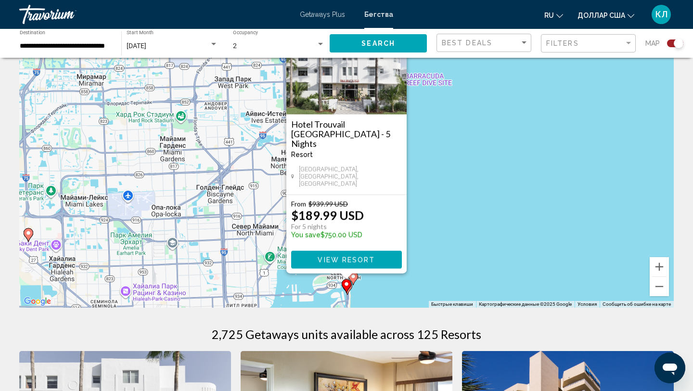
click at [354, 277] on image "Основное содержание" at bounding box center [353, 276] width 6 height 6
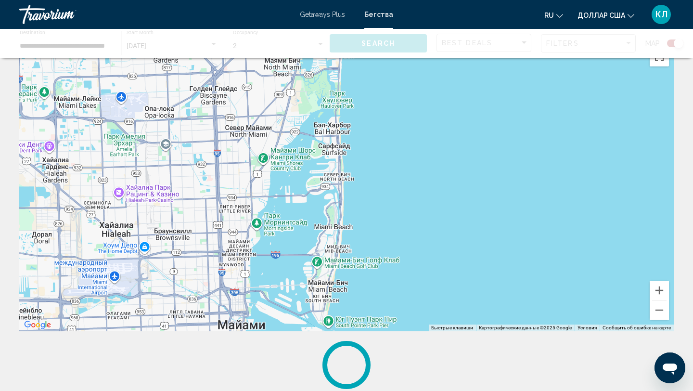
scroll to position [0, 0]
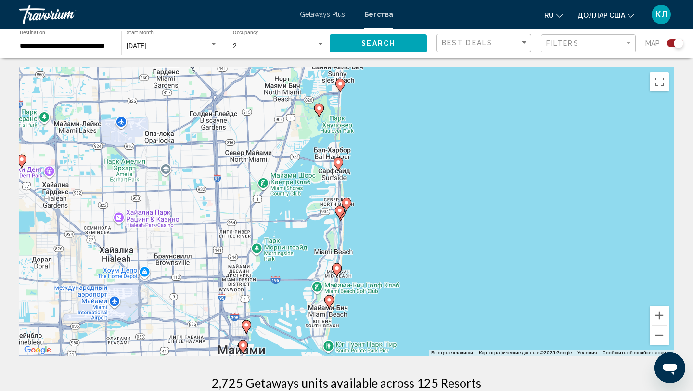
click at [338, 269] on image "Основное содержание" at bounding box center [337, 268] width 6 height 6
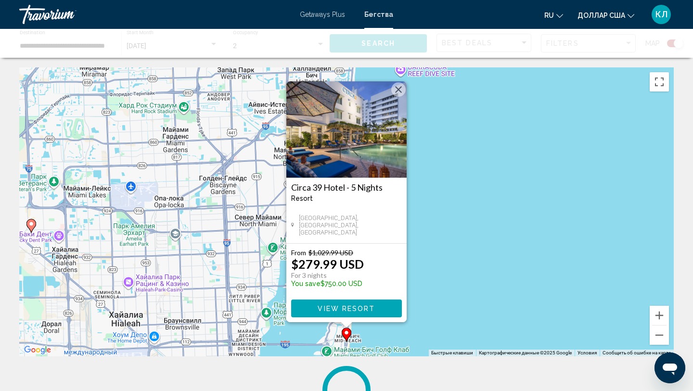
click at [435, 272] on div "Чтобы активировать перетаскивание с помощью клавиатуры, нажмите Alt + Ввод. Пос…" at bounding box center [346, 211] width 654 height 289
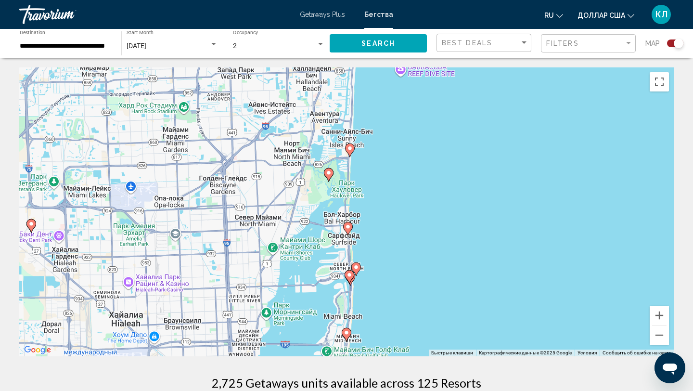
click at [356, 265] on image "Основное содержание" at bounding box center [356, 267] width 6 height 6
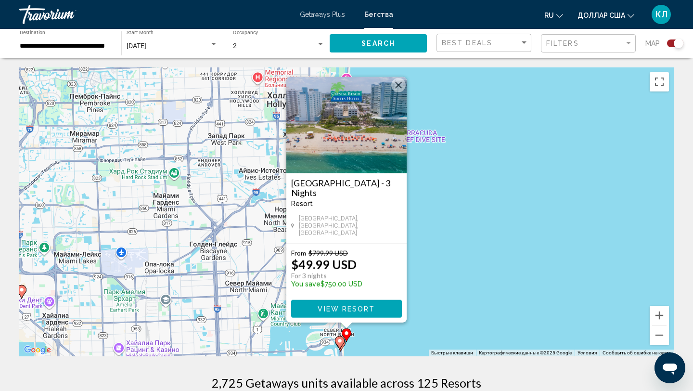
click at [349, 309] on span "View Resort" at bounding box center [346, 309] width 57 height 8
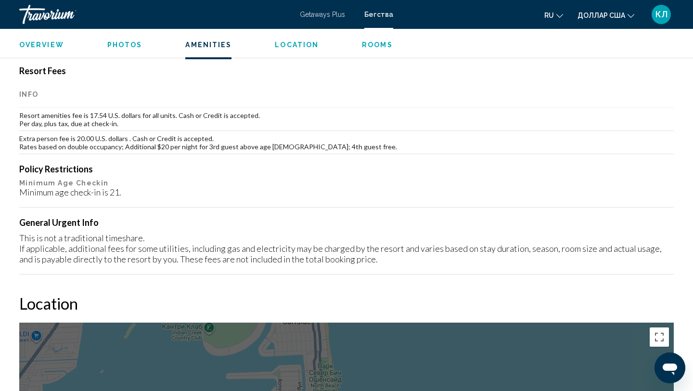
scroll to position [848, 0]
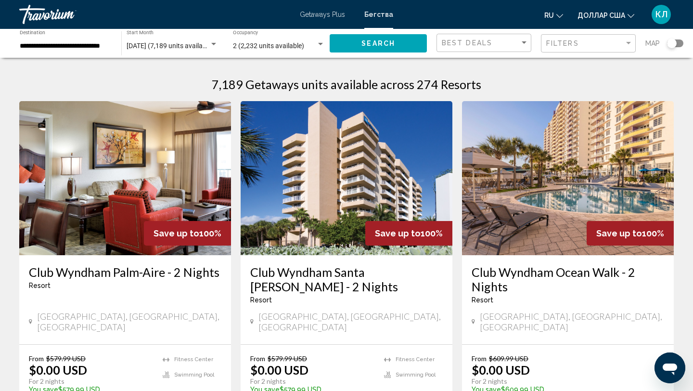
click at [680, 43] on div "Search widget" at bounding box center [675, 43] width 16 height 8
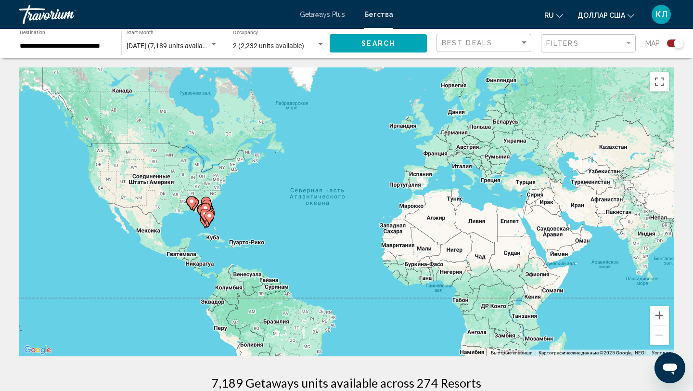
click at [206, 212] on icon "Основное содержание" at bounding box center [209, 217] width 9 height 13
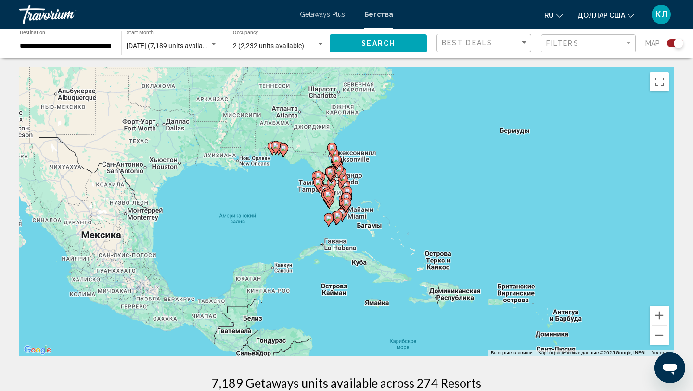
click at [344, 198] on gmp-advanced-marker "Основное содержание" at bounding box center [347, 204] width 10 height 14
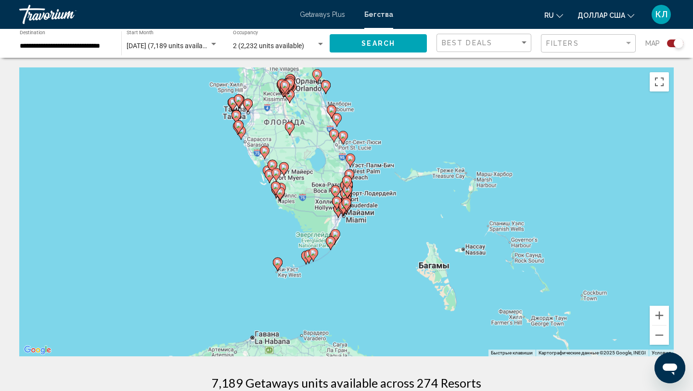
click at [344, 198] on gmp-advanced-marker "Основное содержание" at bounding box center [347, 204] width 10 height 14
type input "**********"
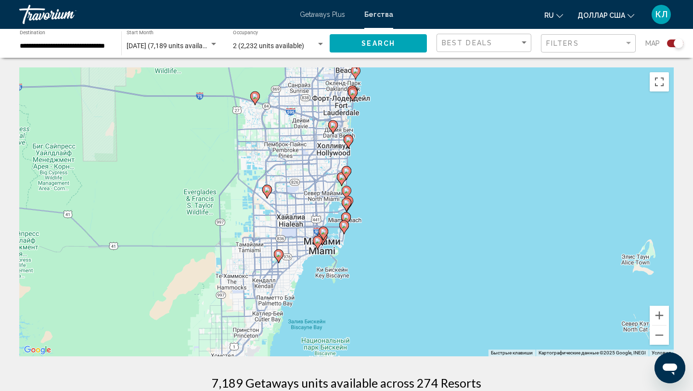
click at [351, 144] on gmp-advanced-marker "Основное содержание" at bounding box center [348, 141] width 10 height 14
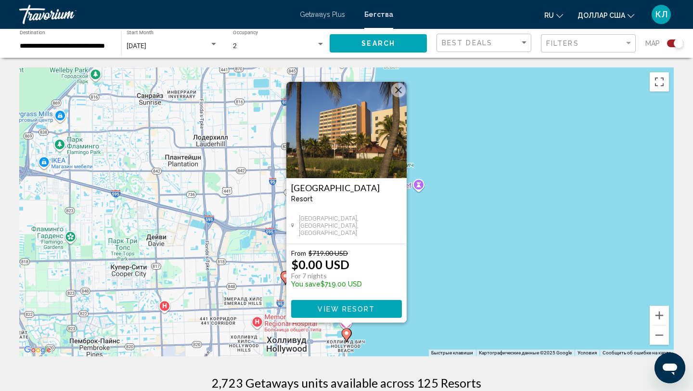
click at [426, 248] on div "Чтобы активировать перетаскивание с помощью клавиатуры, нажмите Alt + Ввод. Пос…" at bounding box center [346, 211] width 654 height 289
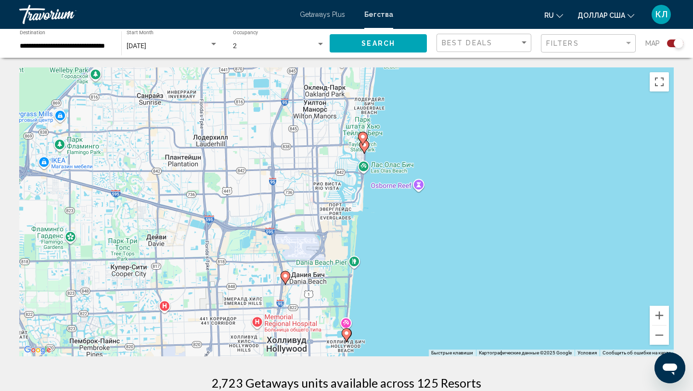
click at [289, 283] on gmp-advanced-marker "Основное содержание" at bounding box center [285, 277] width 10 height 14
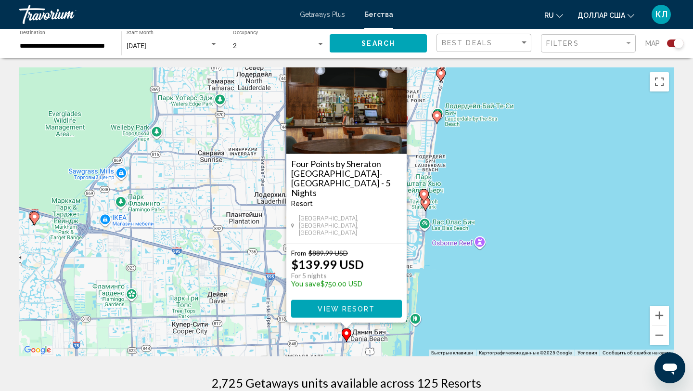
click at [468, 258] on div "Чтобы активировать перетаскивание с помощью клавиатуры, нажмите Alt + Ввод. Пос…" at bounding box center [346, 211] width 654 height 289
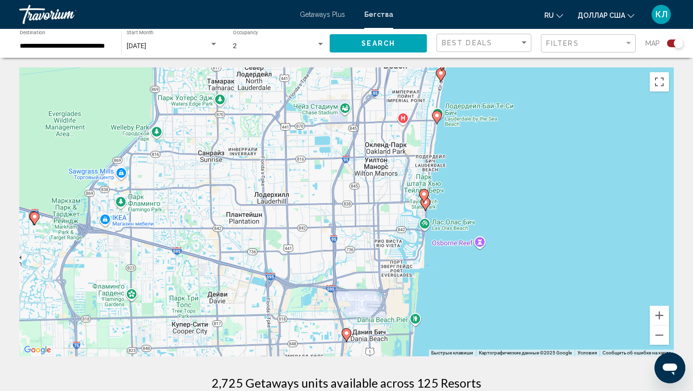
click at [428, 203] on image "Основное содержание" at bounding box center [425, 202] width 6 height 6
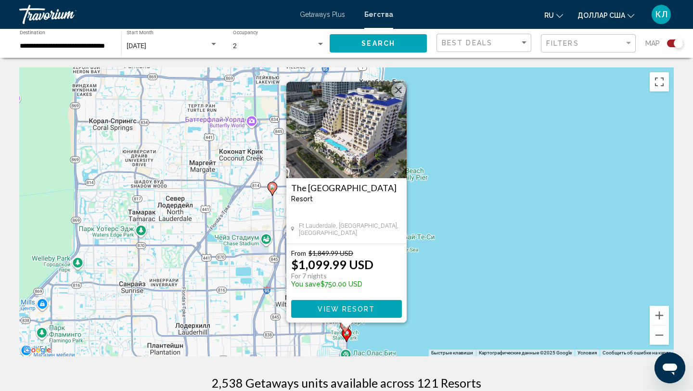
click at [436, 267] on div "Чтобы активировать перетаскивание с помощью клавиатуры, нажмите Alt + Ввод. Пос…" at bounding box center [346, 211] width 654 height 289
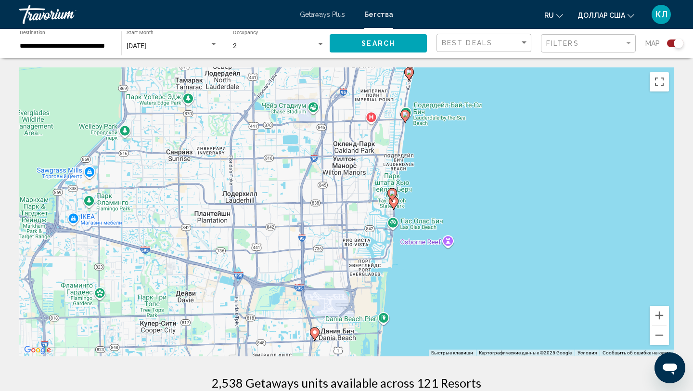
drag, startPoint x: 408, startPoint y: 271, endPoint x: 457, endPoint y: 134, distance: 145.5
click at [457, 134] on div "Чтобы активировать перетаскивание с помощью клавиатуры, нажмите Alt + Ввод. Пос…" at bounding box center [346, 211] width 654 height 289
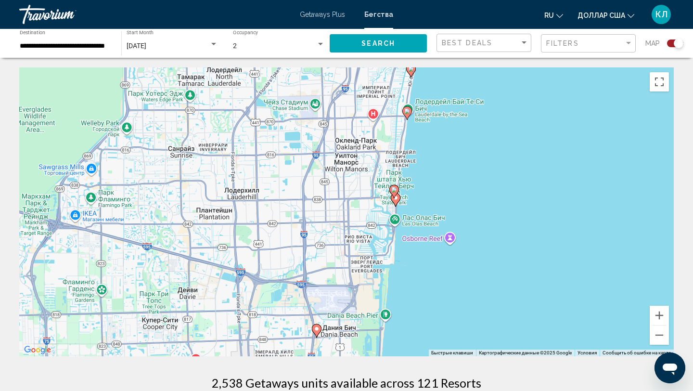
click at [316, 327] on image "Основное содержание" at bounding box center [317, 329] width 6 height 6
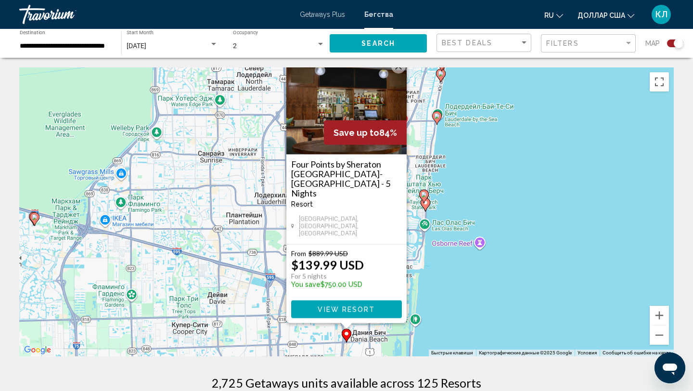
click at [388, 311] on button "View Resort" at bounding box center [346, 309] width 111 height 18
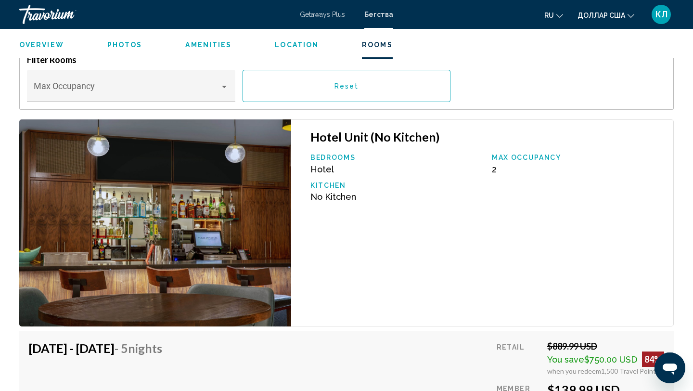
scroll to position [1370, 0]
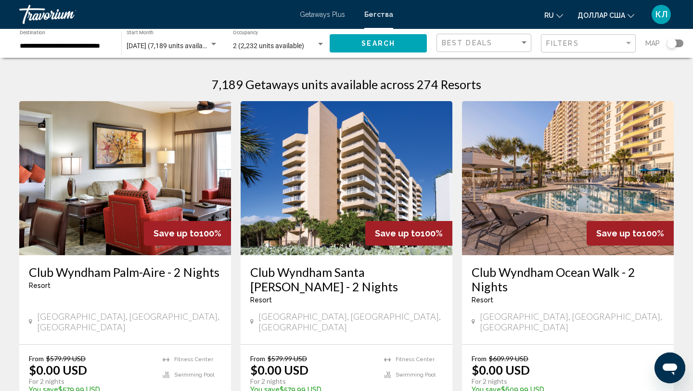
click at [681, 40] on div "Search widget" at bounding box center [675, 43] width 16 height 8
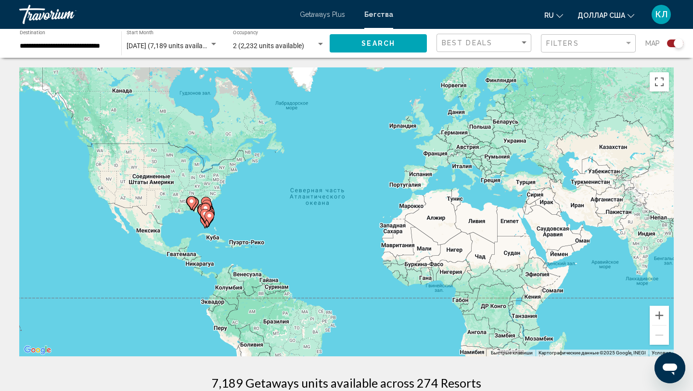
click at [210, 217] on image "Основное содержание" at bounding box center [209, 216] width 6 height 6
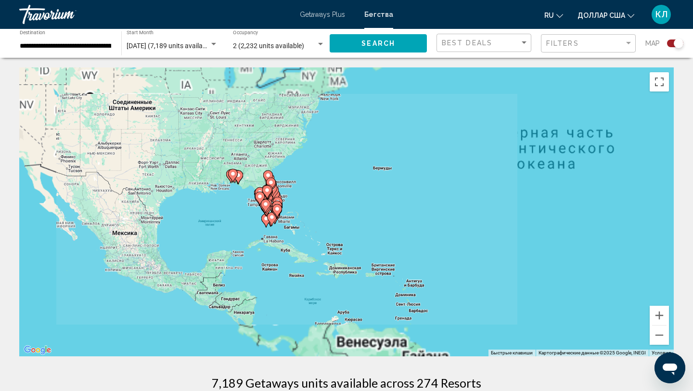
click at [210, 217] on div "Чтобы активировать перетаскивание с помощью клавиатуры, нажмите Alt + Ввод. Пос…" at bounding box center [346, 211] width 654 height 289
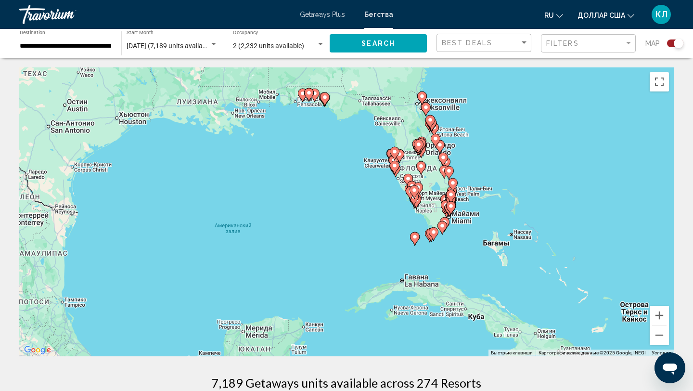
click at [456, 193] on gmp-advanced-marker "Основное содержание" at bounding box center [451, 198] width 10 height 14
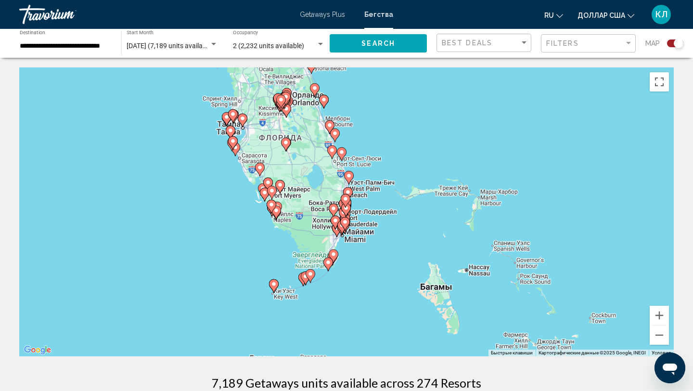
click at [347, 207] on gmp-advanced-marker "Основное содержание" at bounding box center [346, 200] width 10 height 14
type input "**********"
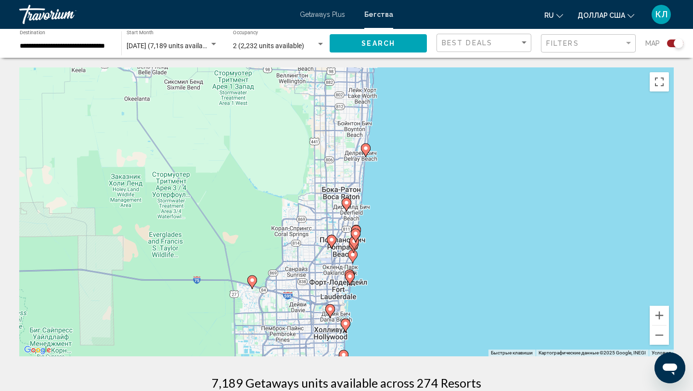
click at [355, 243] on image "Основное содержание" at bounding box center [354, 241] width 6 height 6
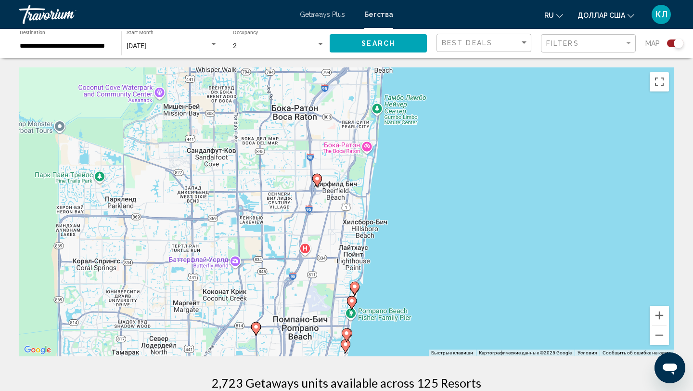
click at [354, 286] on image "Основное содержание" at bounding box center [355, 286] width 6 height 6
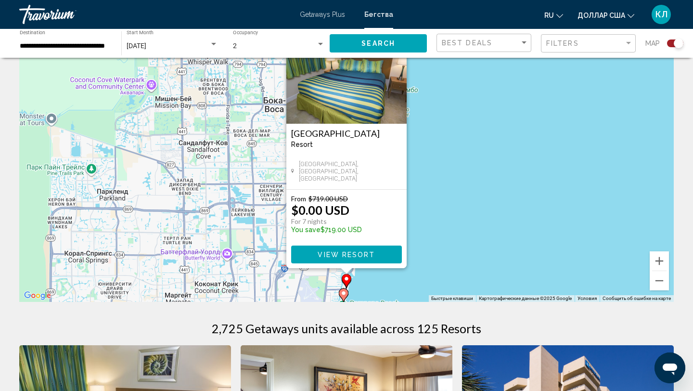
scroll to position [77, 0]
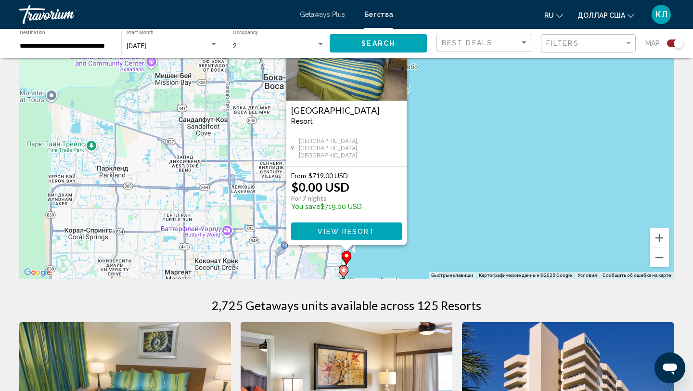
click at [344, 273] on icon "Основное содержание" at bounding box center [343, 272] width 9 height 13
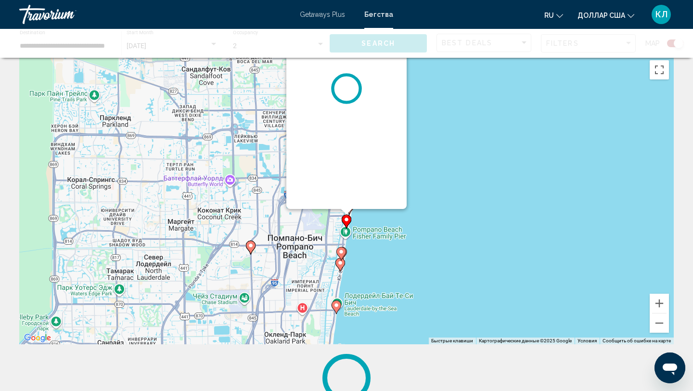
scroll to position [0, 0]
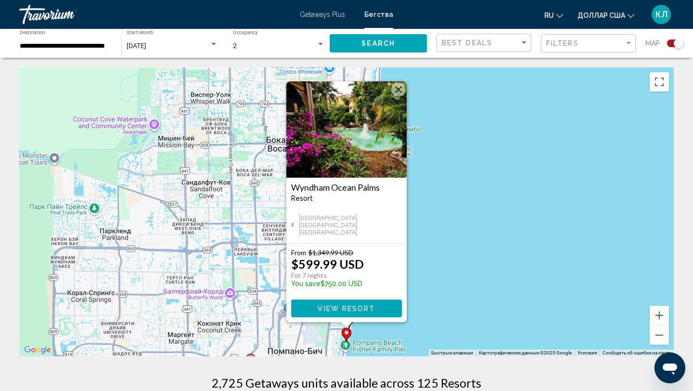
click at [438, 264] on div "Для навигации используйте клавиши со стрелками. Чтобы активировать перетаскиван…" at bounding box center [346, 211] width 654 height 289
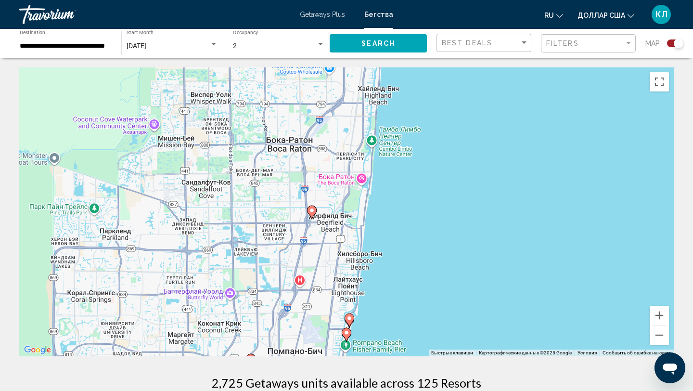
click at [348, 318] on image "Основное содержание" at bounding box center [349, 318] width 6 height 6
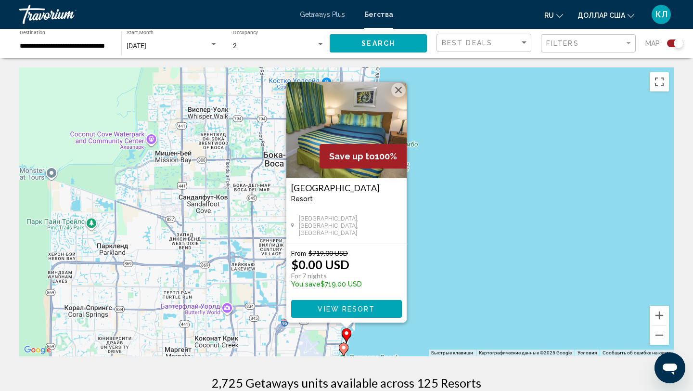
click at [322, 300] on button "View Resort" at bounding box center [346, 309] width 111 height 18
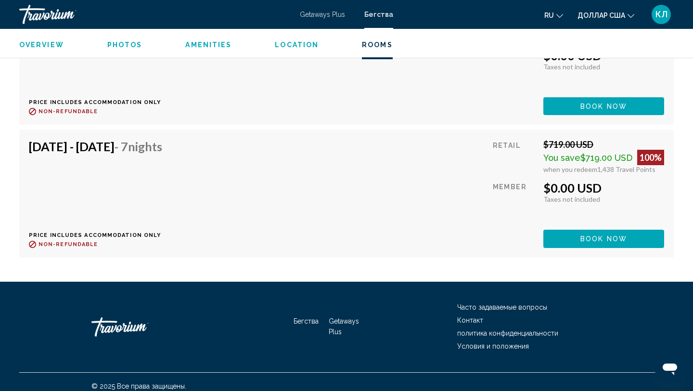
scroll to position [1853, 0]
